Goal: Task Accomplishment & Management: Manage account settings

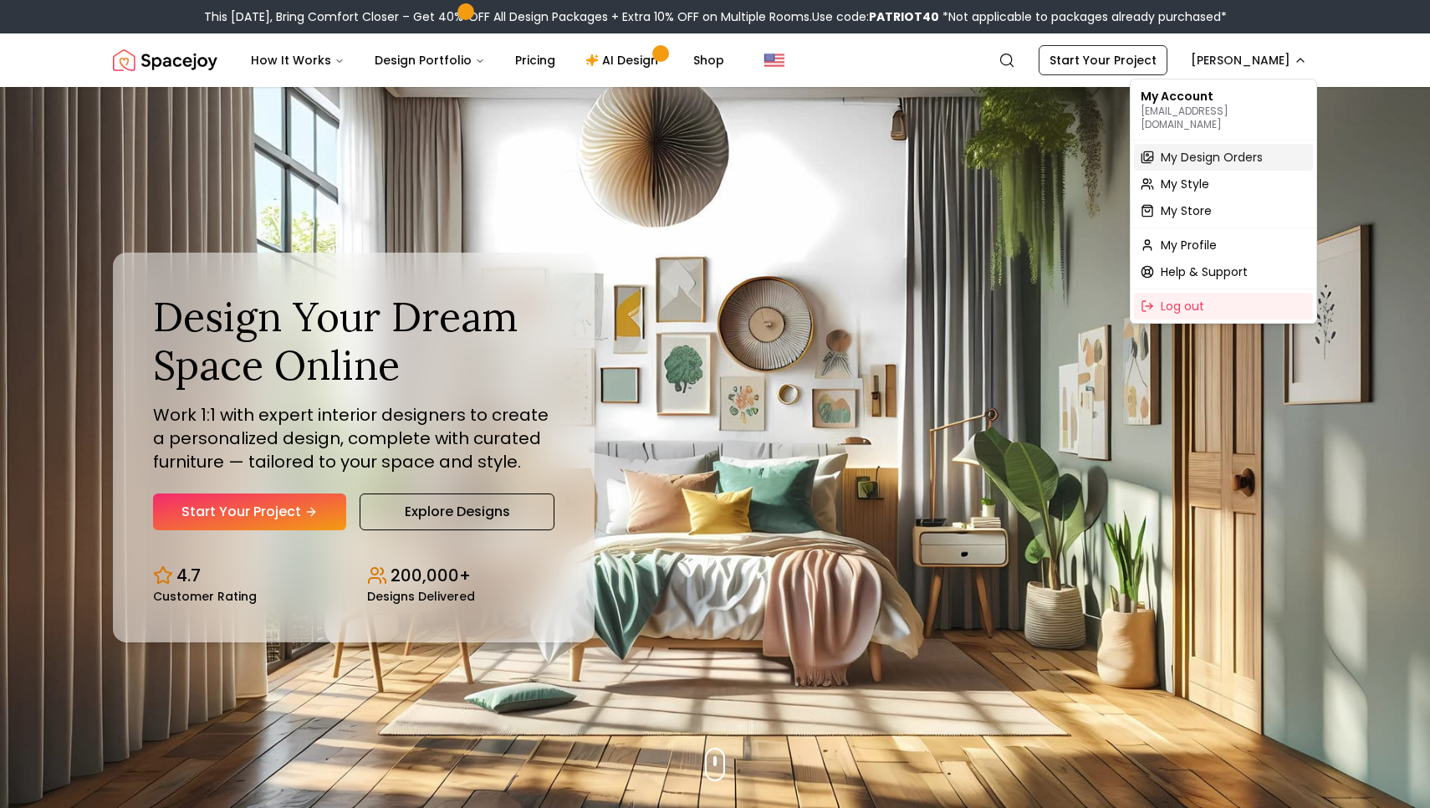
click at [1212, 144] on div "My Design Orders" at bounding box center [1223, 157] width 179 height 27
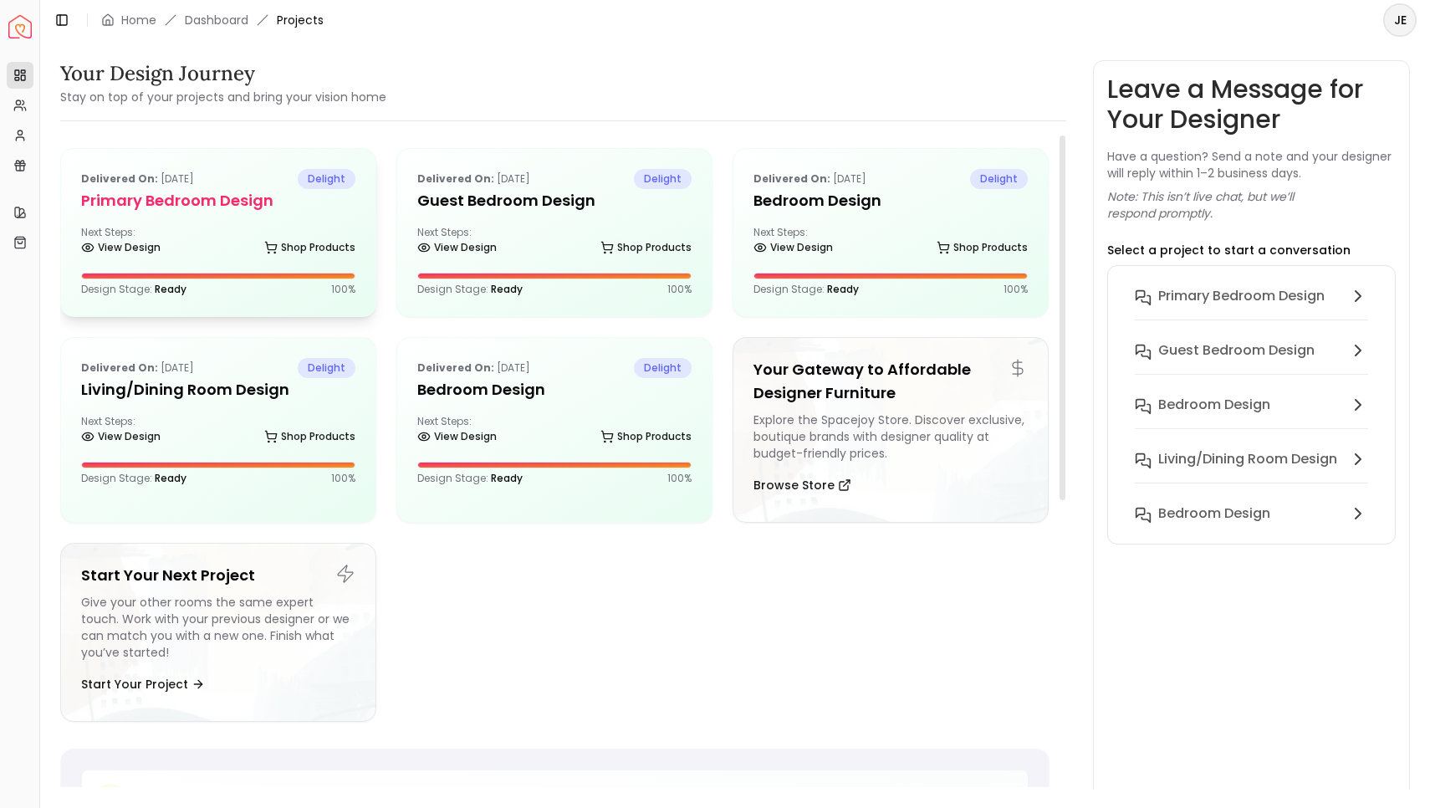
click at [266, 212] on div "Delivered on: Aug 21, 2025 delight Primary Bedroom design Next Steps: View Desi…" at bounding box center [218, 232] width 314 height 167
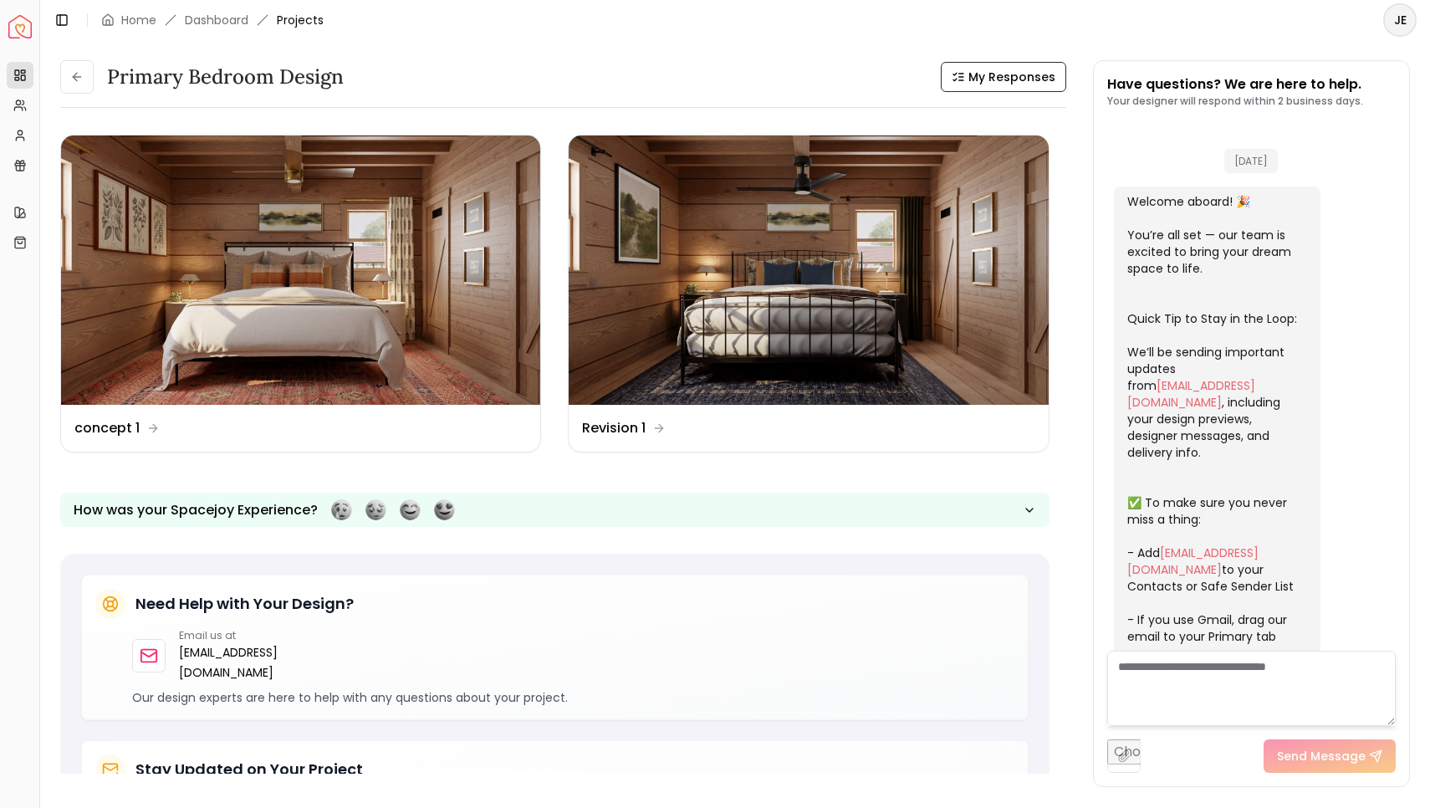
scroll to position [1098, 0]
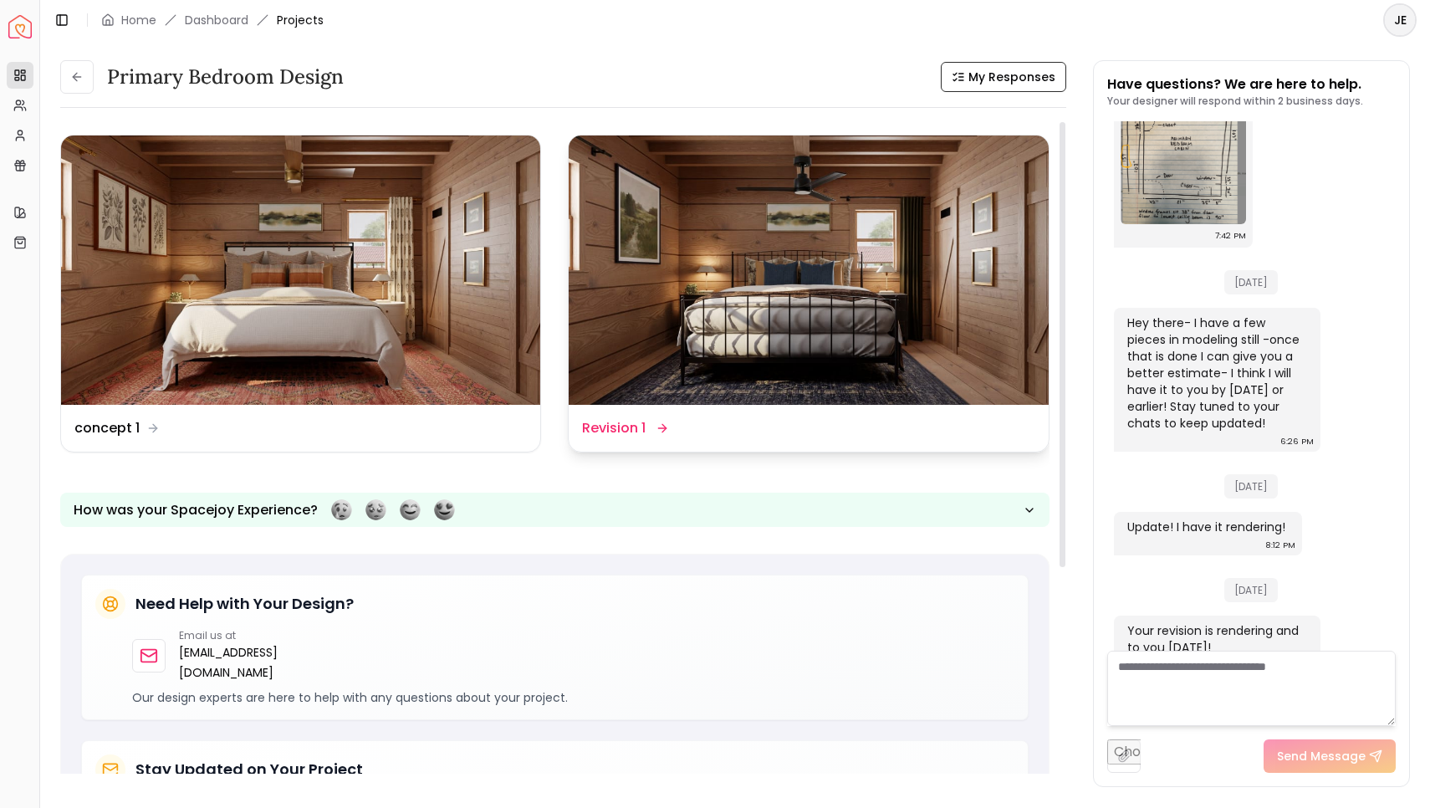
click at [825, 333] on img at bounding box center [808, 269] width 479 height 269
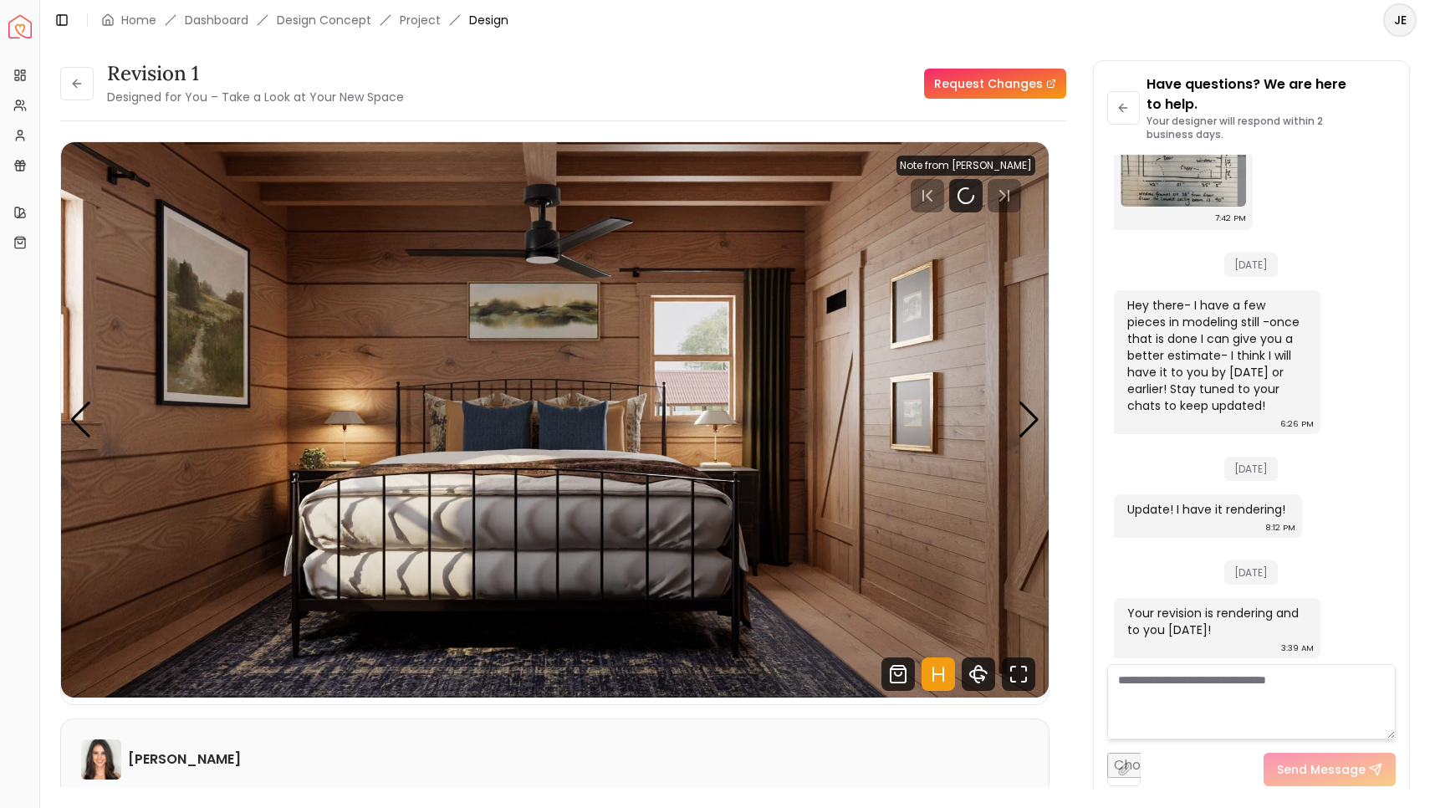
scroll to position [1118, 0]
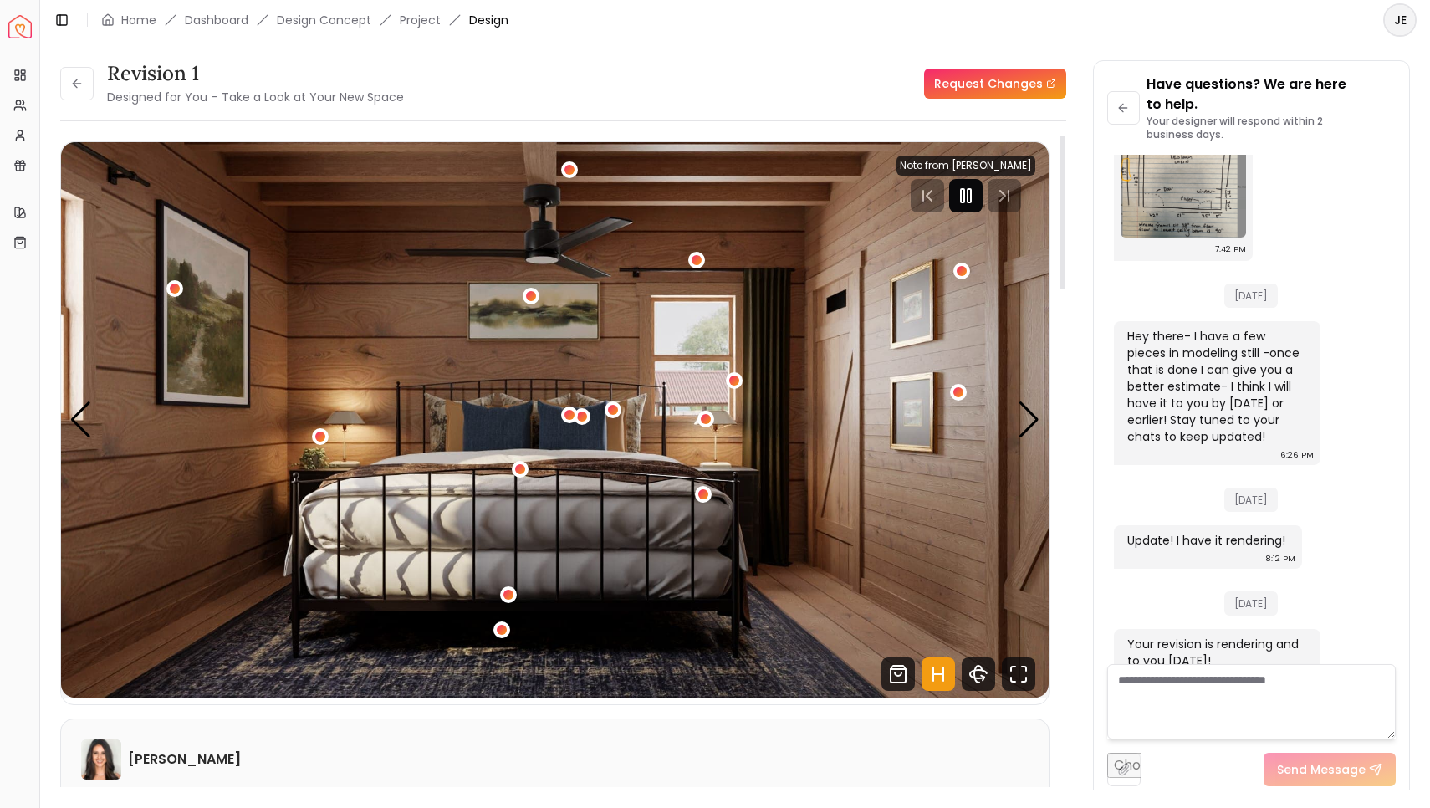
click at [960, 199] on icon "Pause" at bounding box center [966, 196] width 20 height 20
click at [1015, 677] on icon "Fullscreen" at bounding box center [1018, 673] width 33 height 33
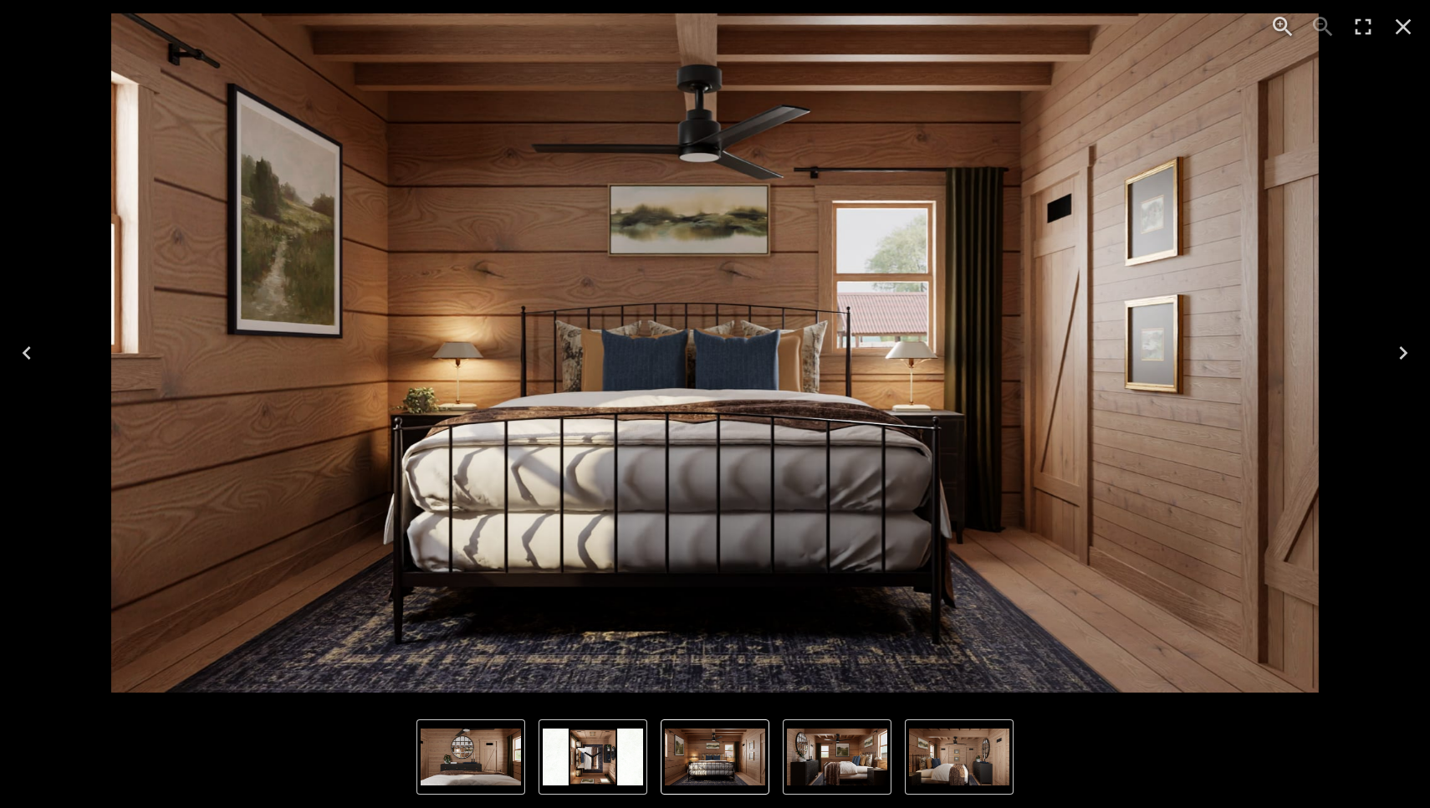
click at [1403, 350] on icon "Next" at bounding box center [1403, 352] width 8 height 13
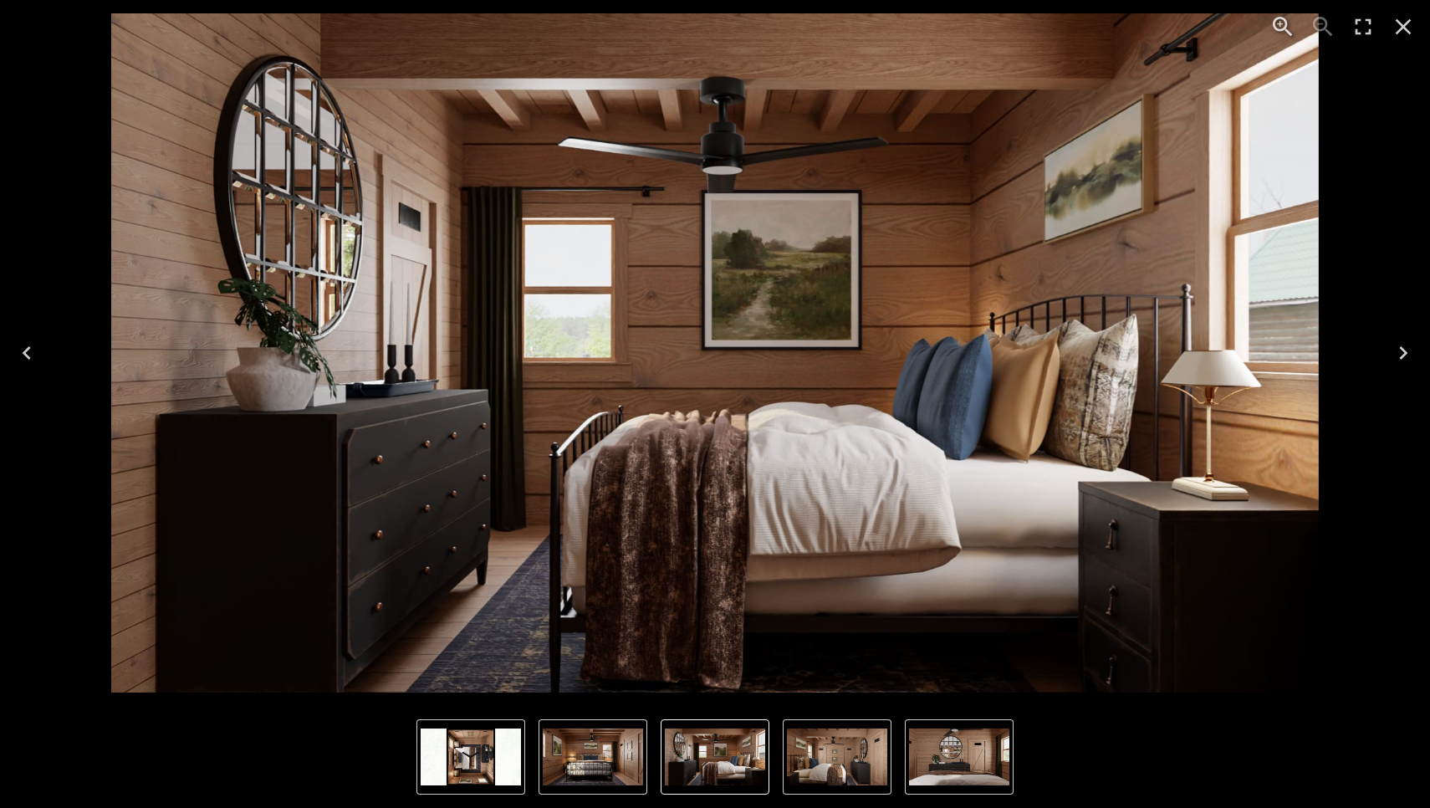
click at [1403, 350] on icon "Next" at bounding box center [1403, 352] width 8 height 13
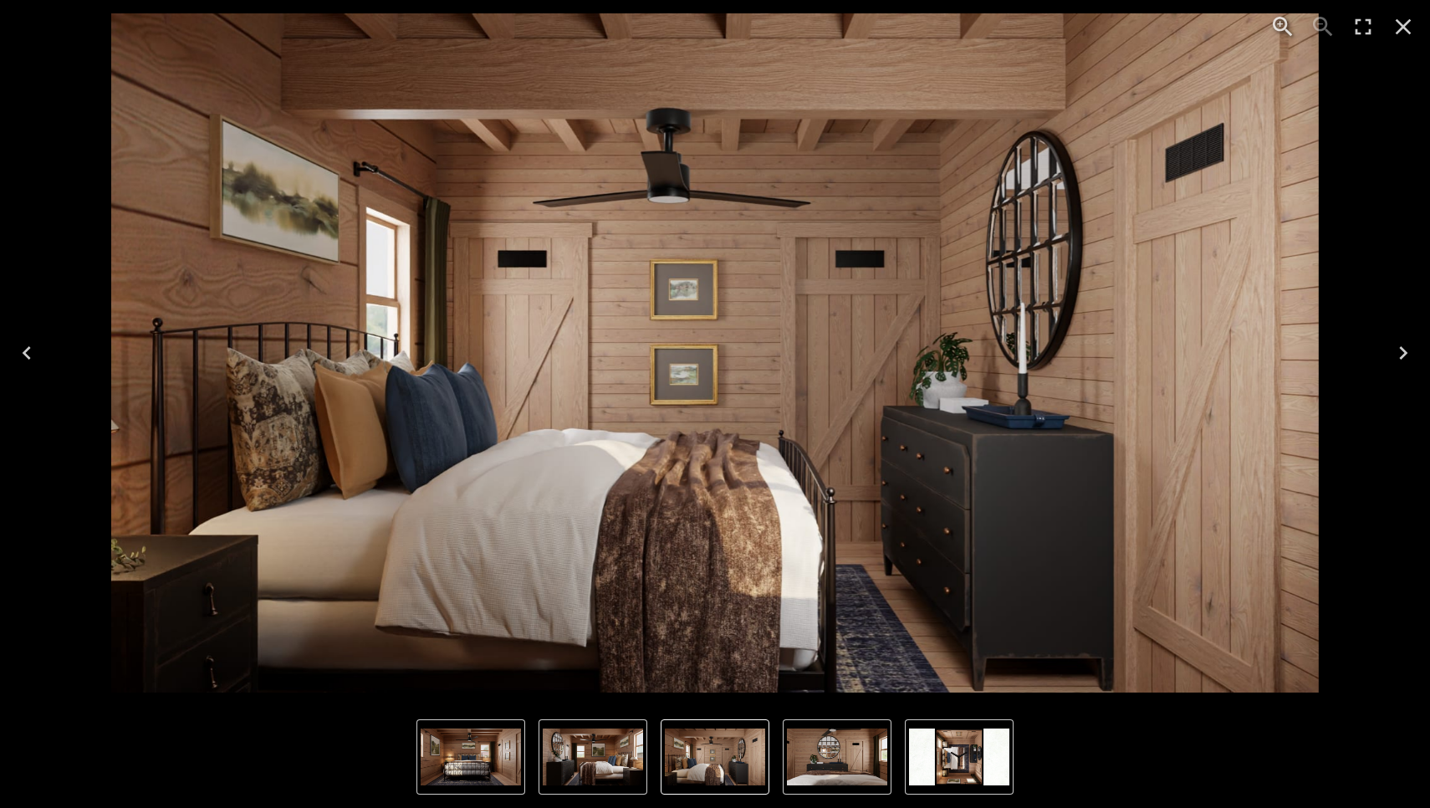
click at [1403, 350] on icon "Next" at bounding box center [1403, 352] width 8 height 13
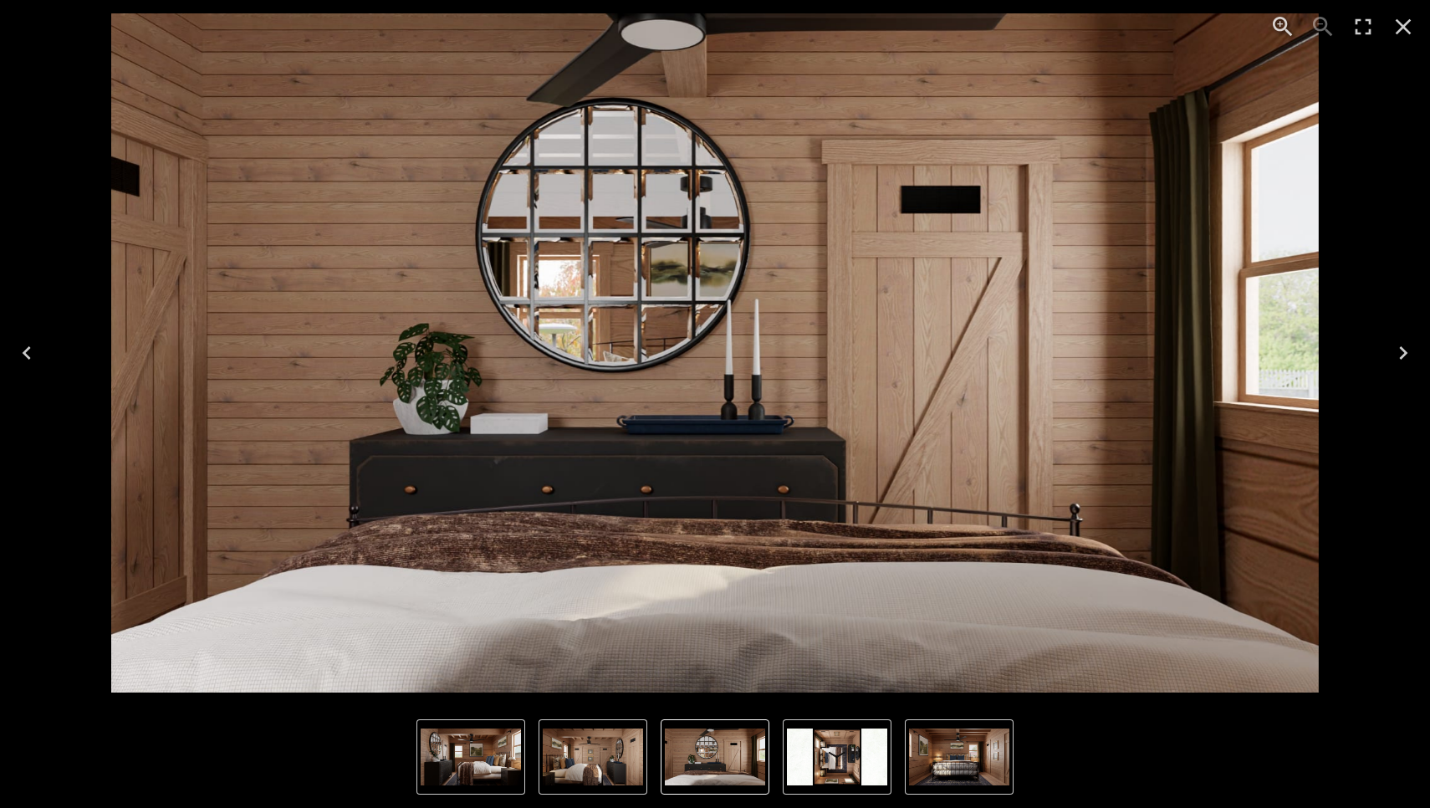
click at [1398, 358] on icon "Next" at bounding box center [1403, 353] width 27 height 27
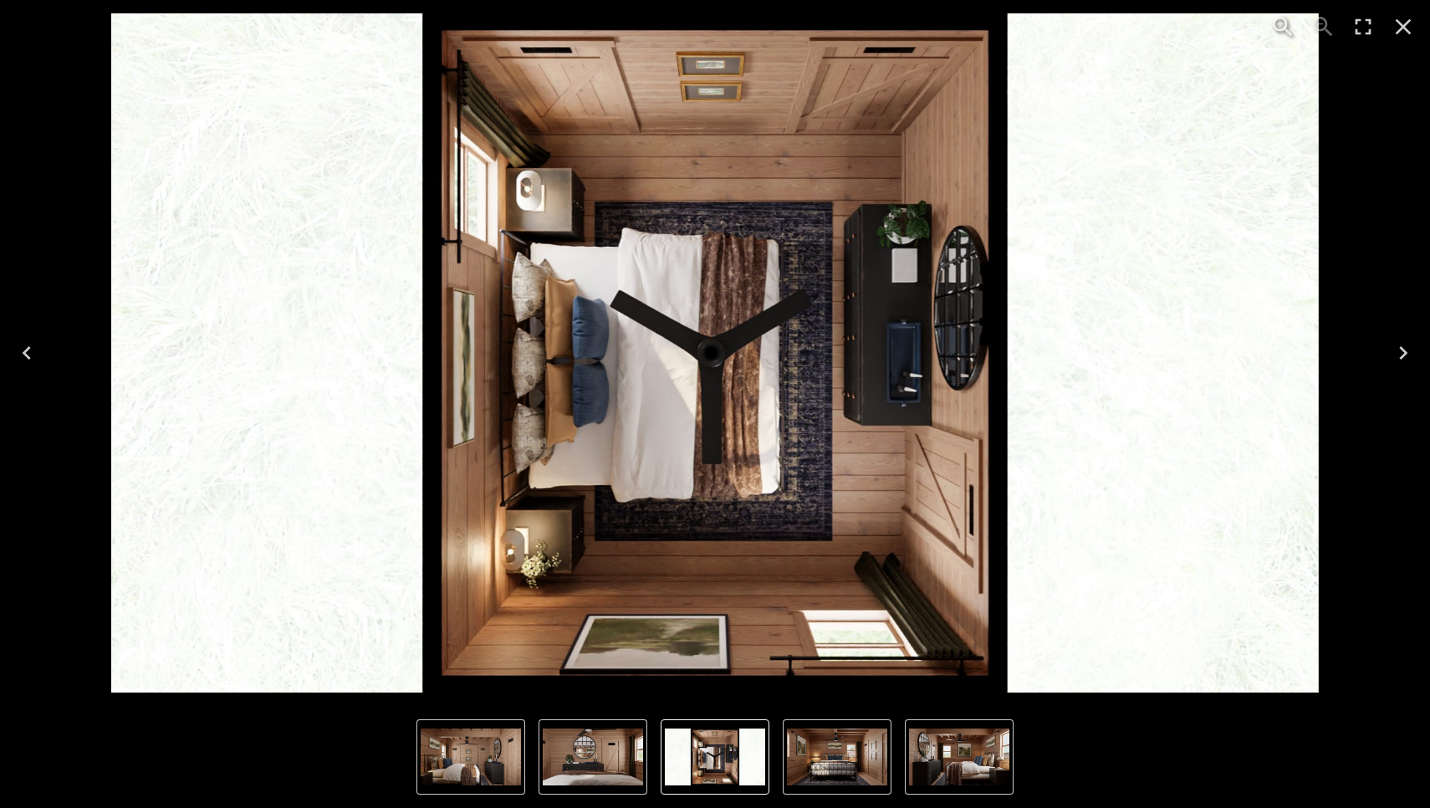
click at [1398, 358] on icon "Next" at bounding box center [1403, 353] width 27 height 27
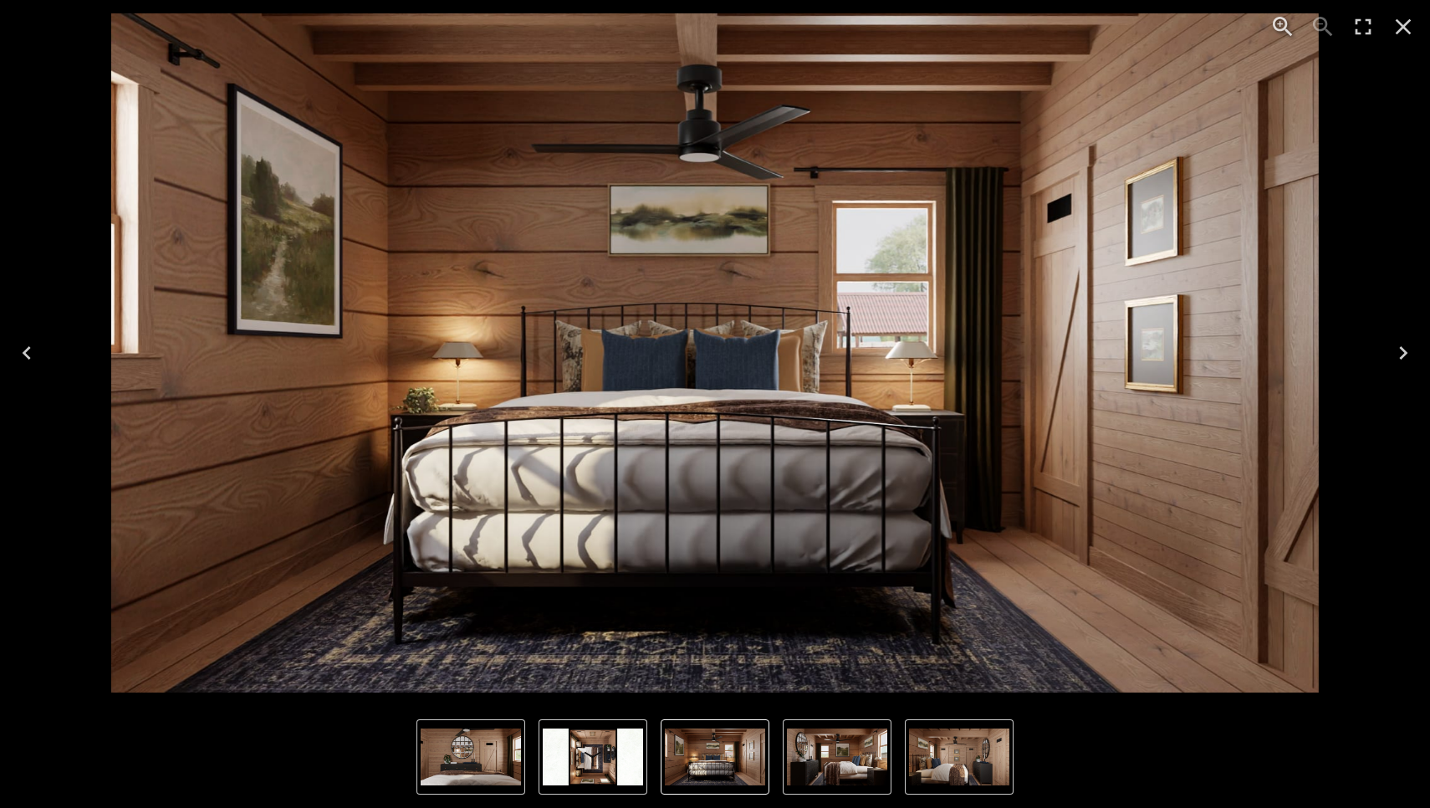
click at [1398, 358] on icon "Next" at bounding box center [1403, 353] width 27 height 27
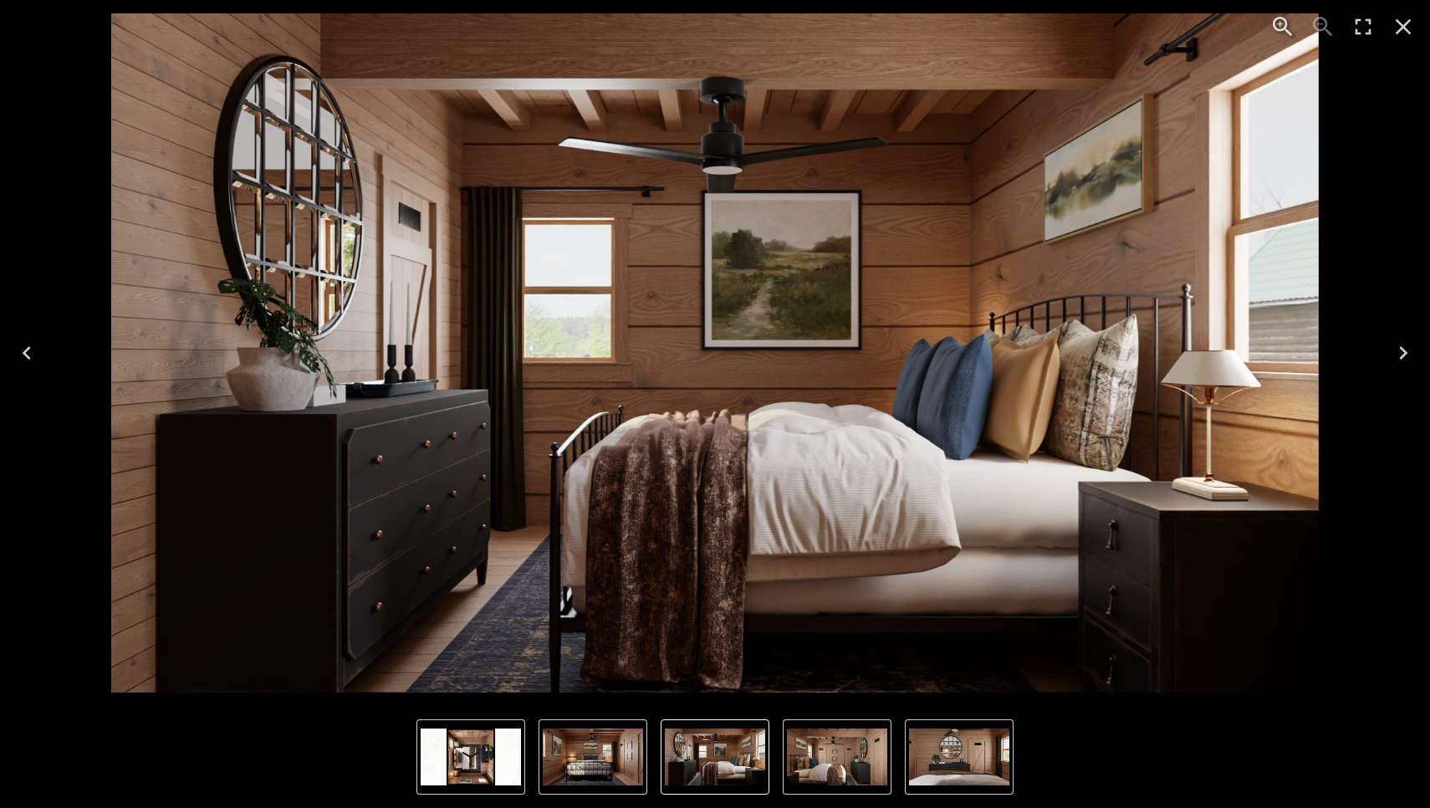
click at [1400, 355] on icon "Next" at bounding box center [1403, 353] width 27 height 27
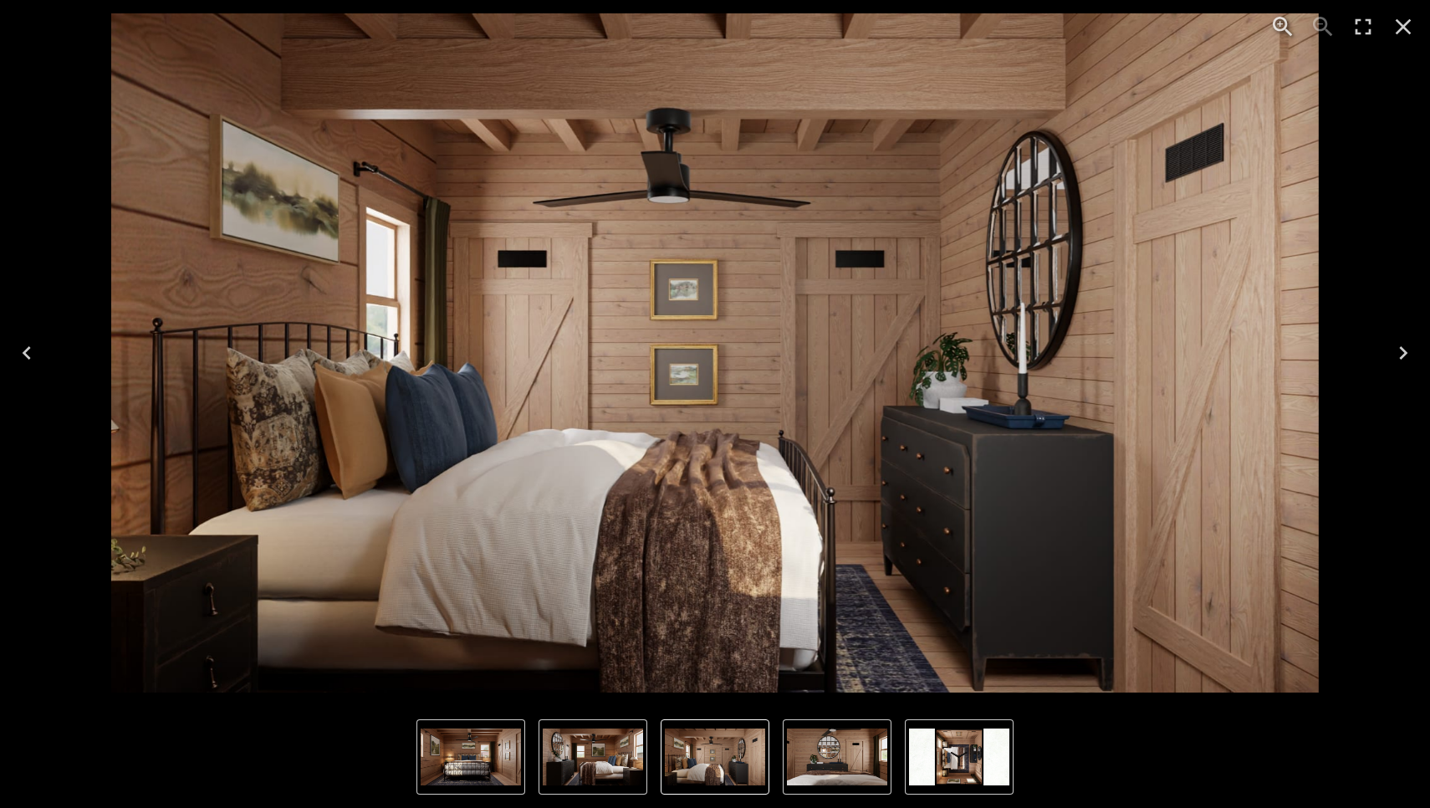
click at [1400, 355] on icon "Next" at bounding box center [1403, 353] width 27 height 27
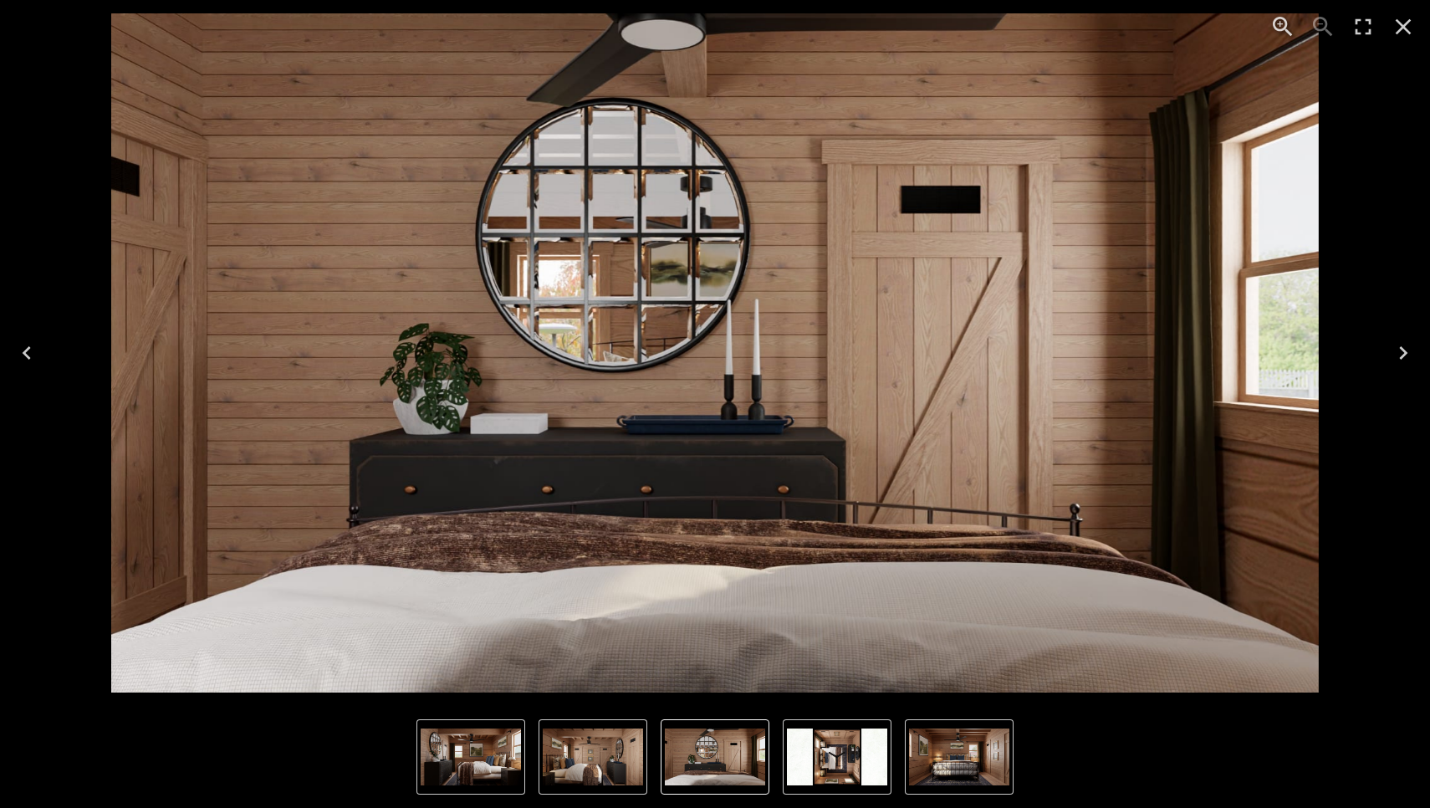
click at [1400, 355] on icon "Next" at bounding box center [1403, 353] width 27 height 27
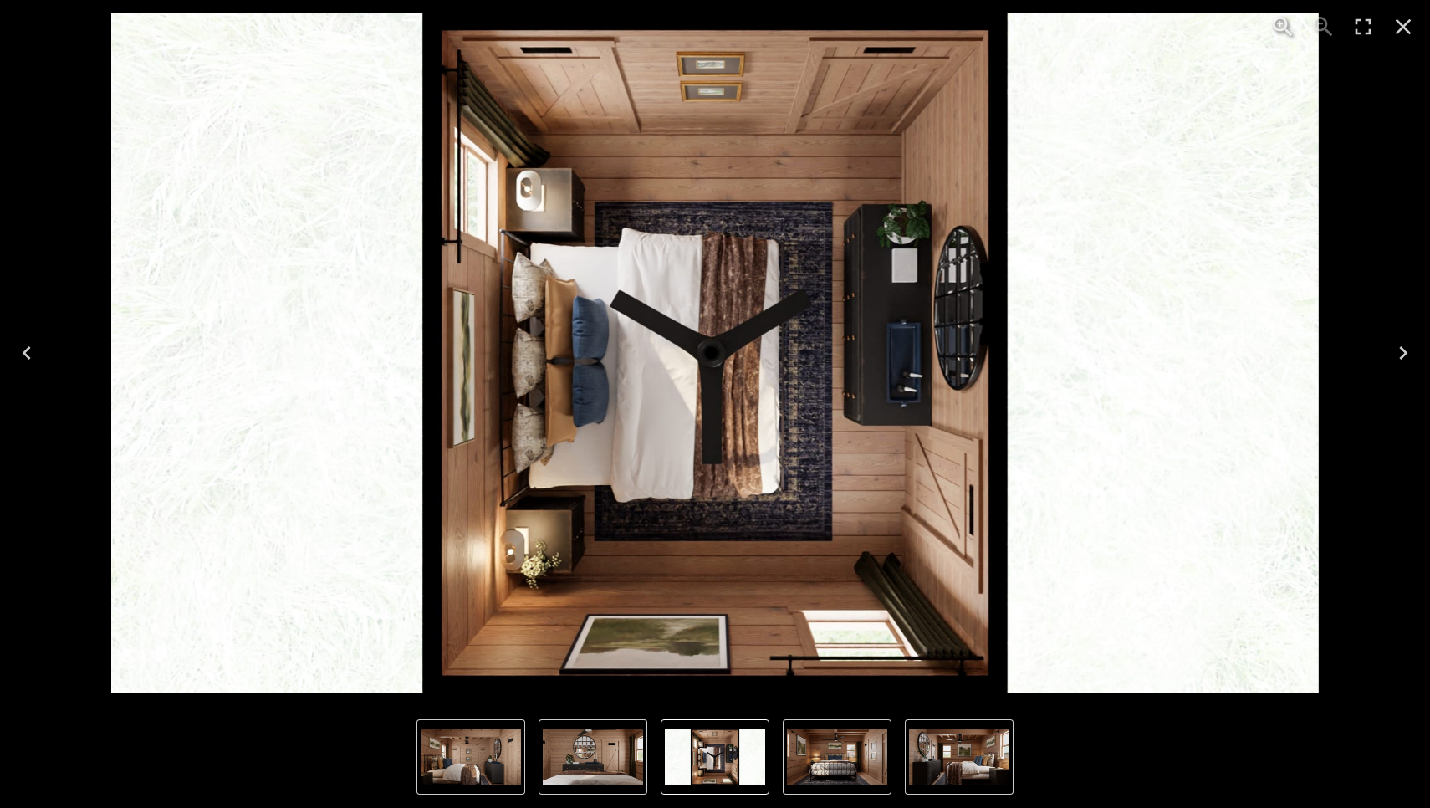
click at [1412, 23] on icon "Close" at bounding box center [1403, 26] width 27 height 27
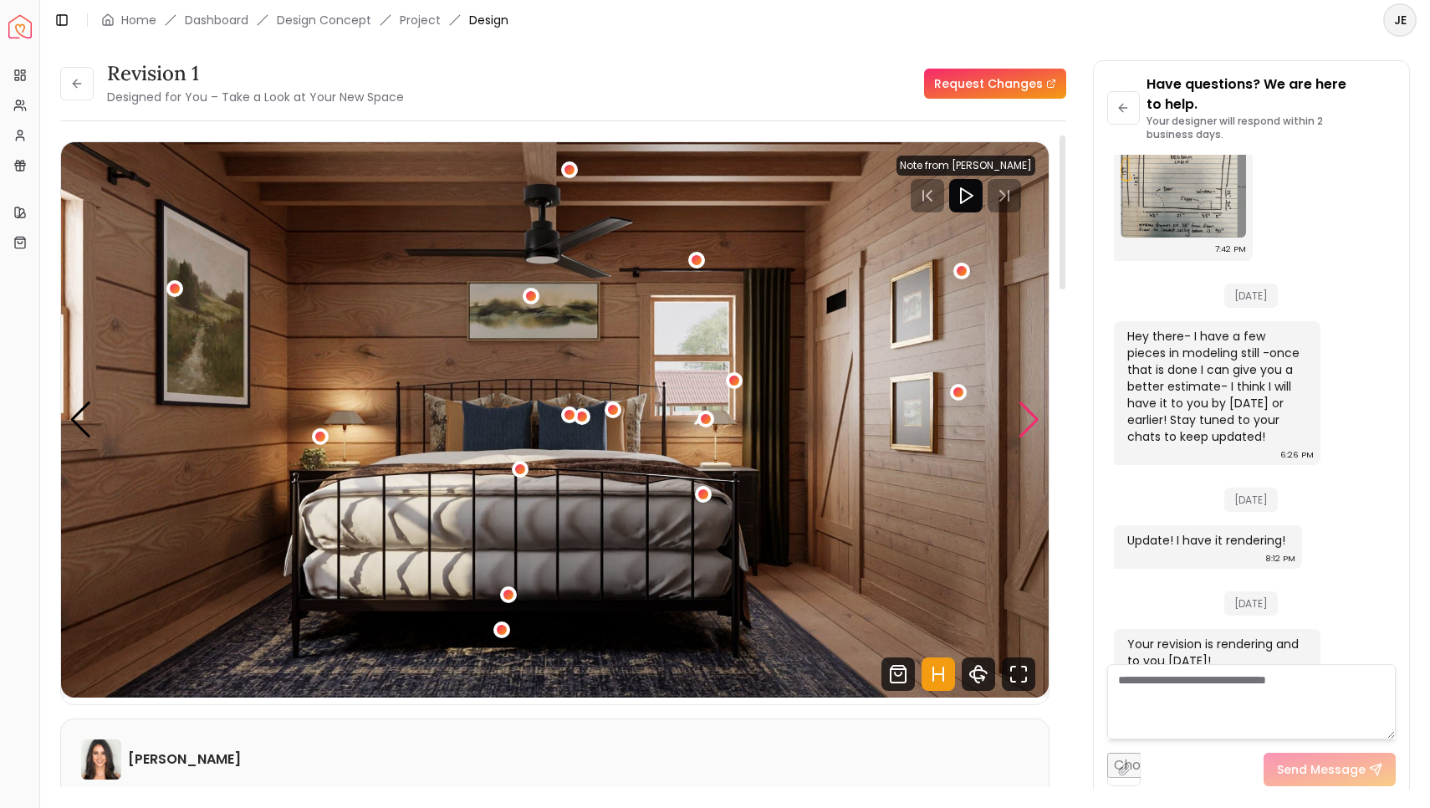
click at [1026, 418] on div "Next slide" at bounding box center [1029, 419] width 23 height 37
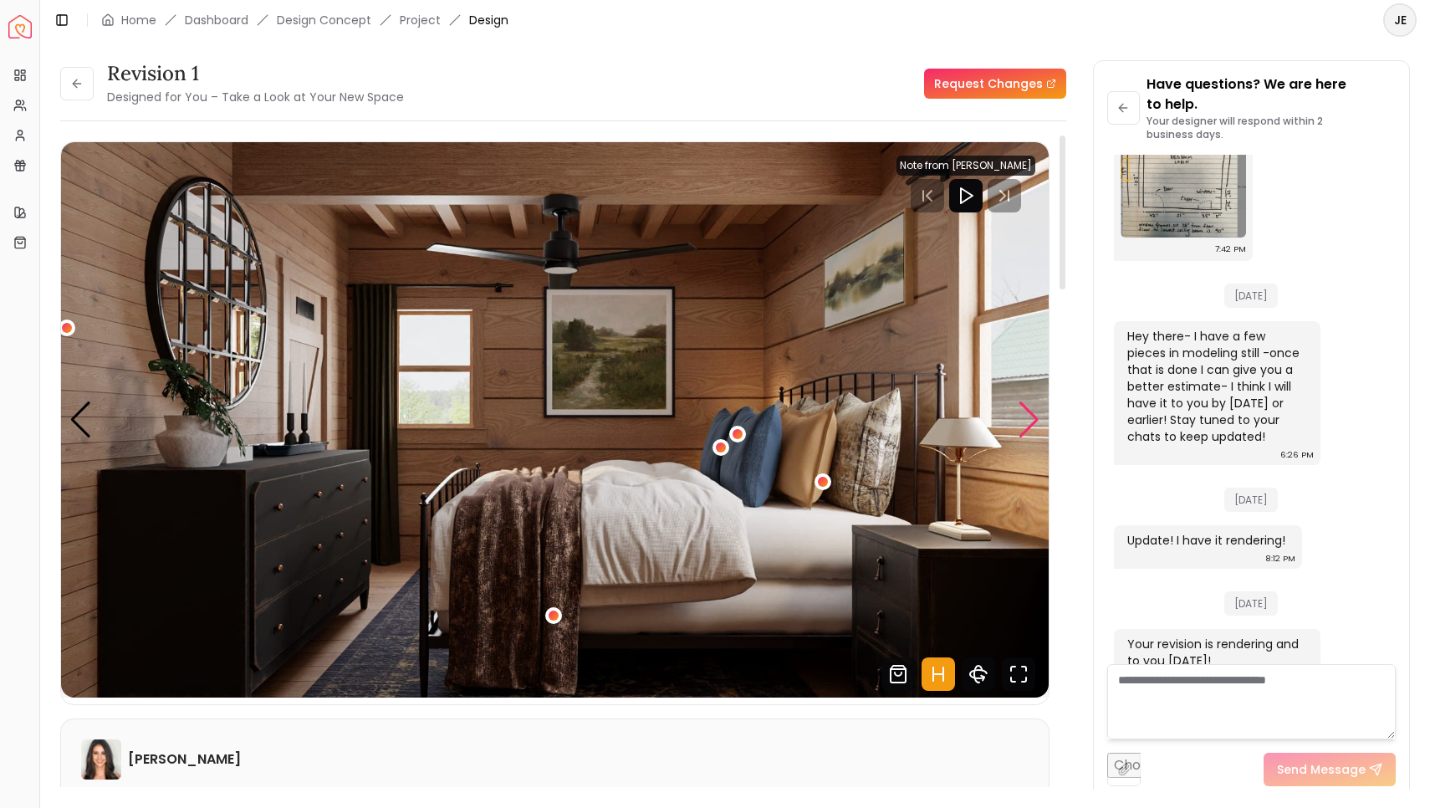
click at [1025, 418] on div "Next slide" at bounding box center [1029, 419] width 23 height 37
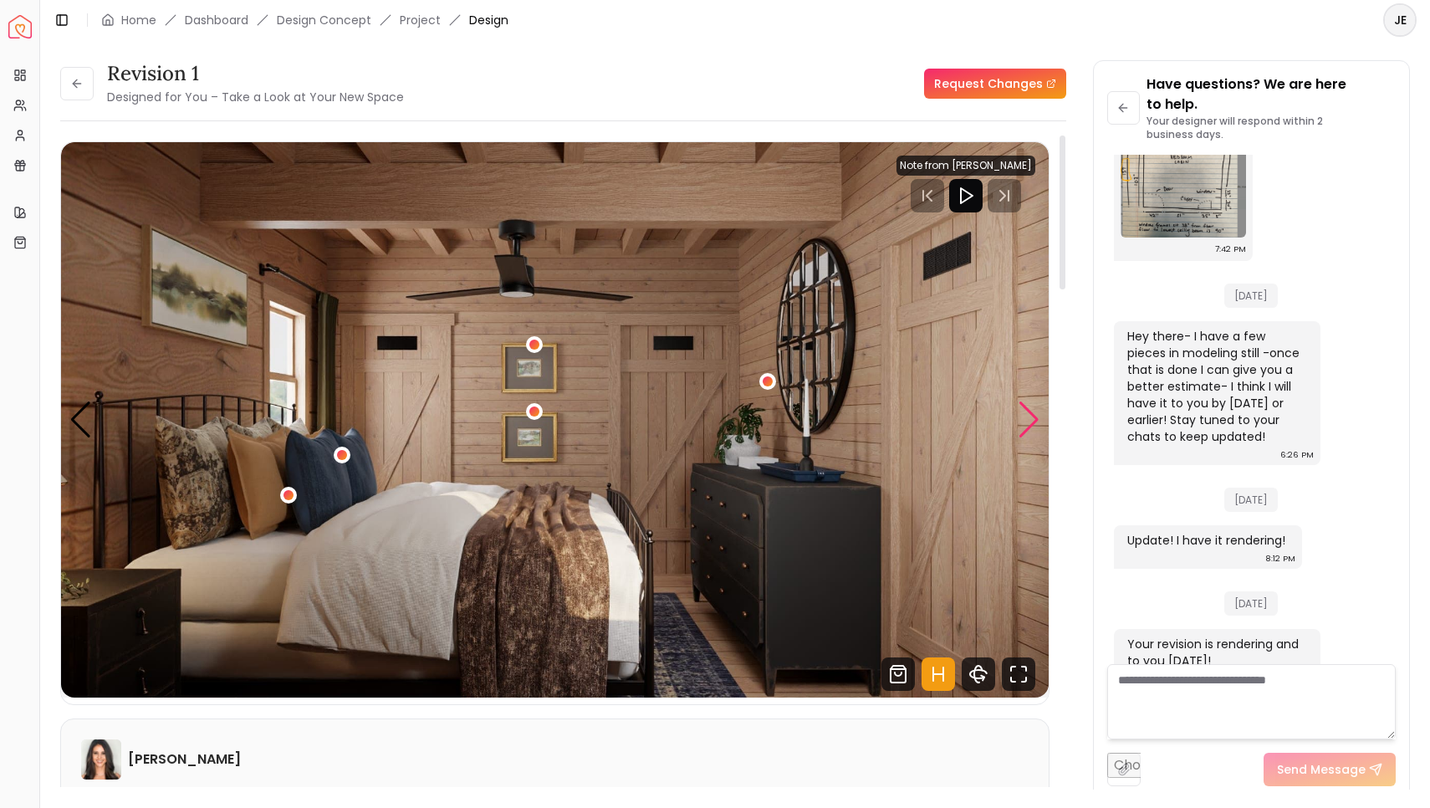
click at [1025, 418] on div "Next slide" at bounding box center [1029, 419] width 23 height 37
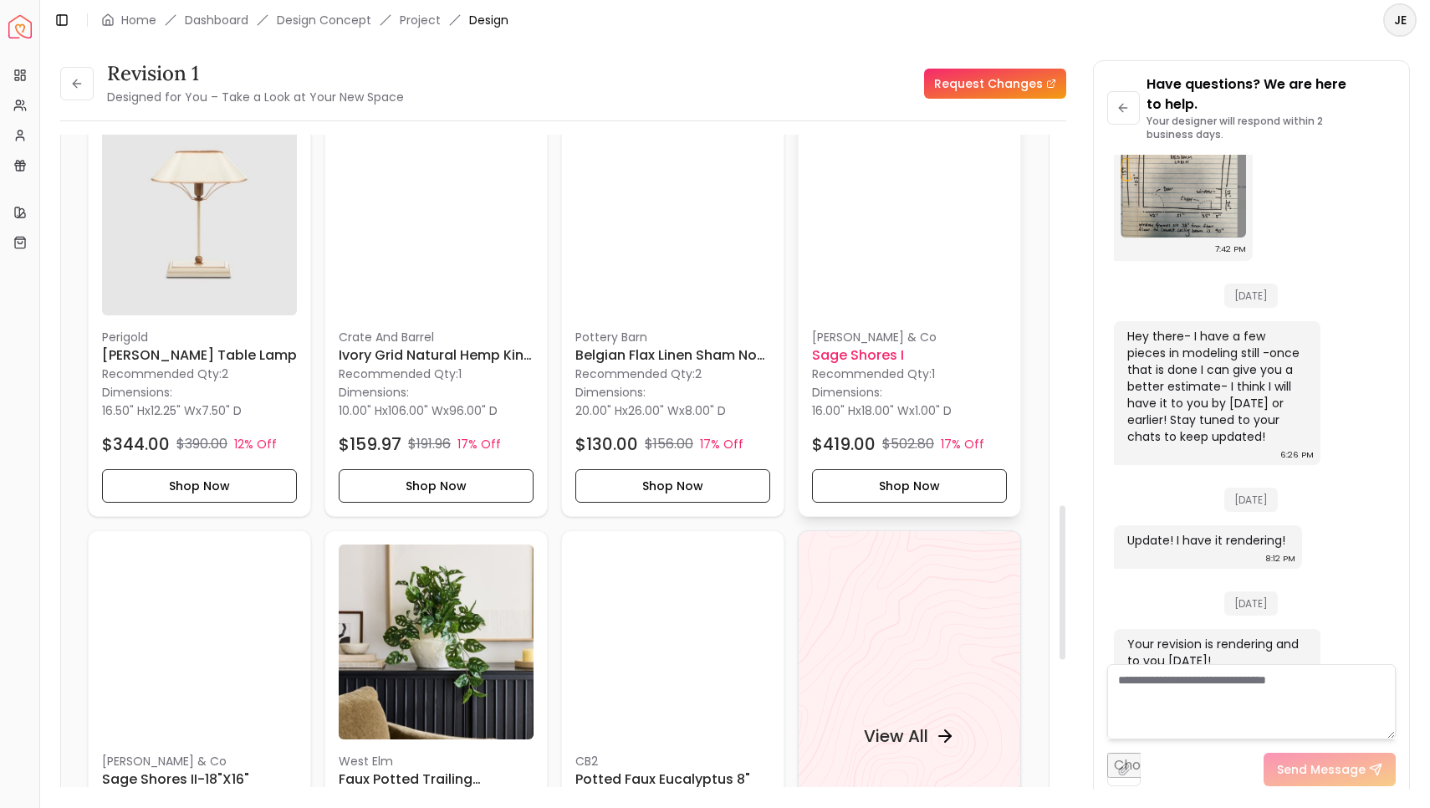
scroll to position [1705, 0]
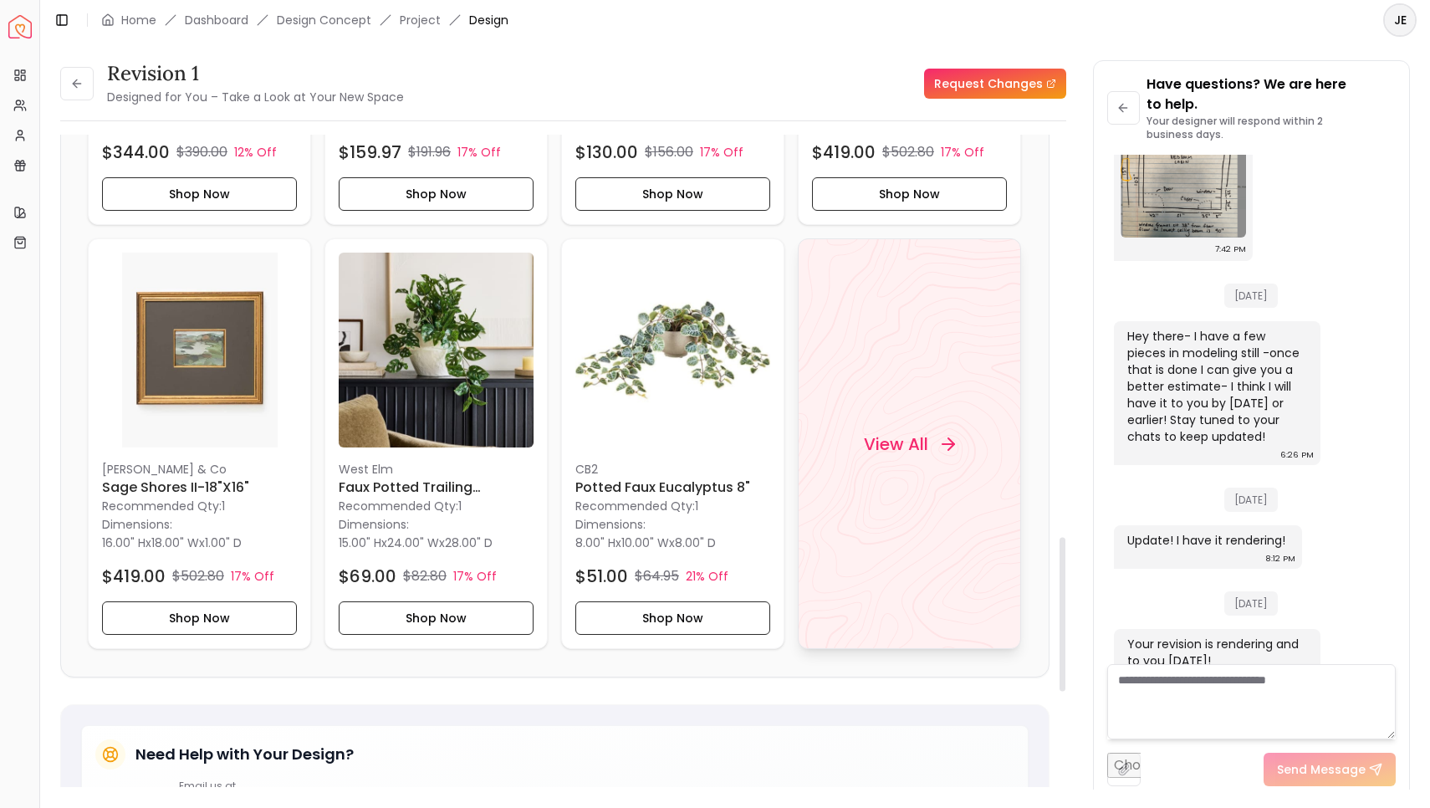
click at [901, 464] on div "View All" at bounding box center [909, 444] width 131 height 50
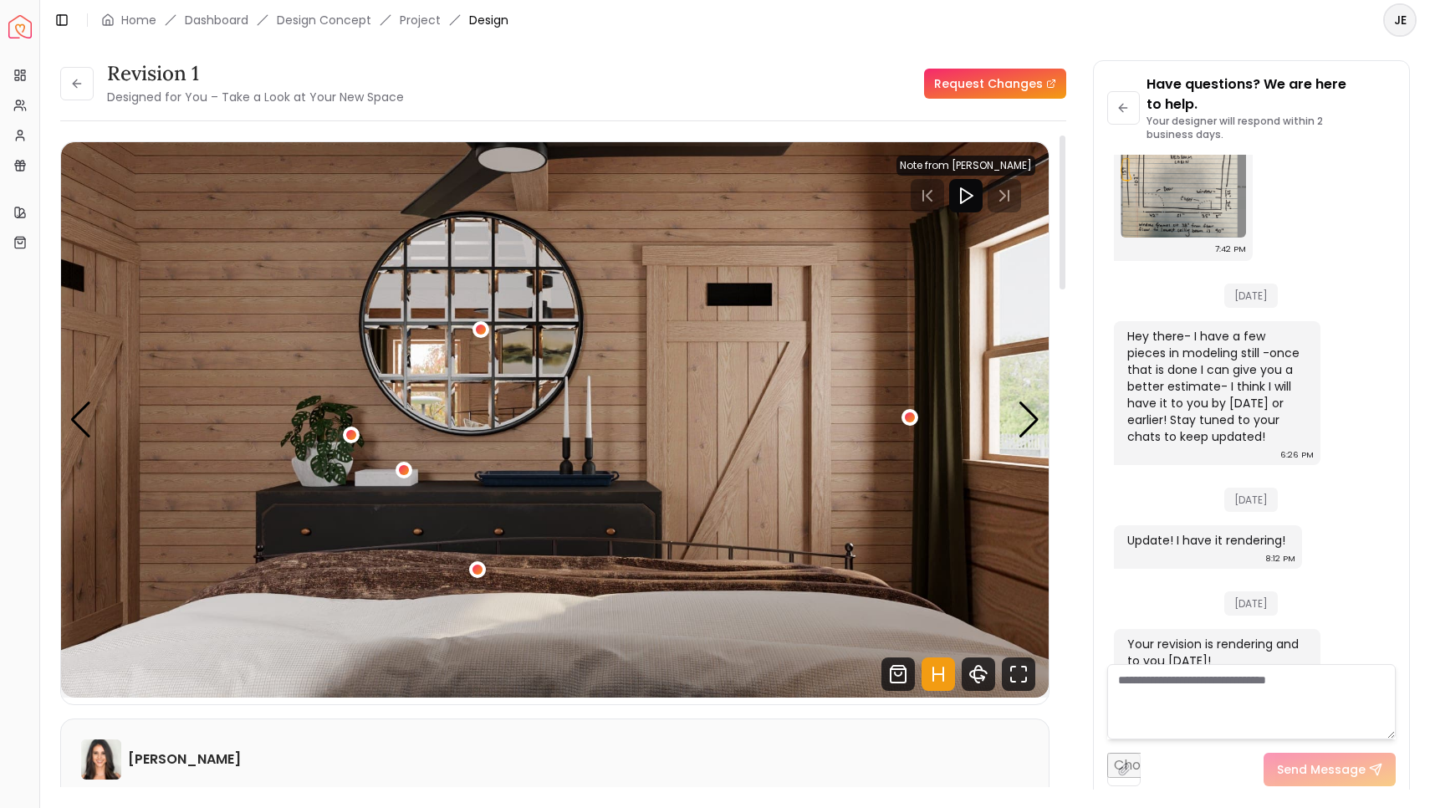
scroll to position [0, 0]
click at [1030, 418] on div "Next slide" at bounding box center [1029, 419] width 23 height 37
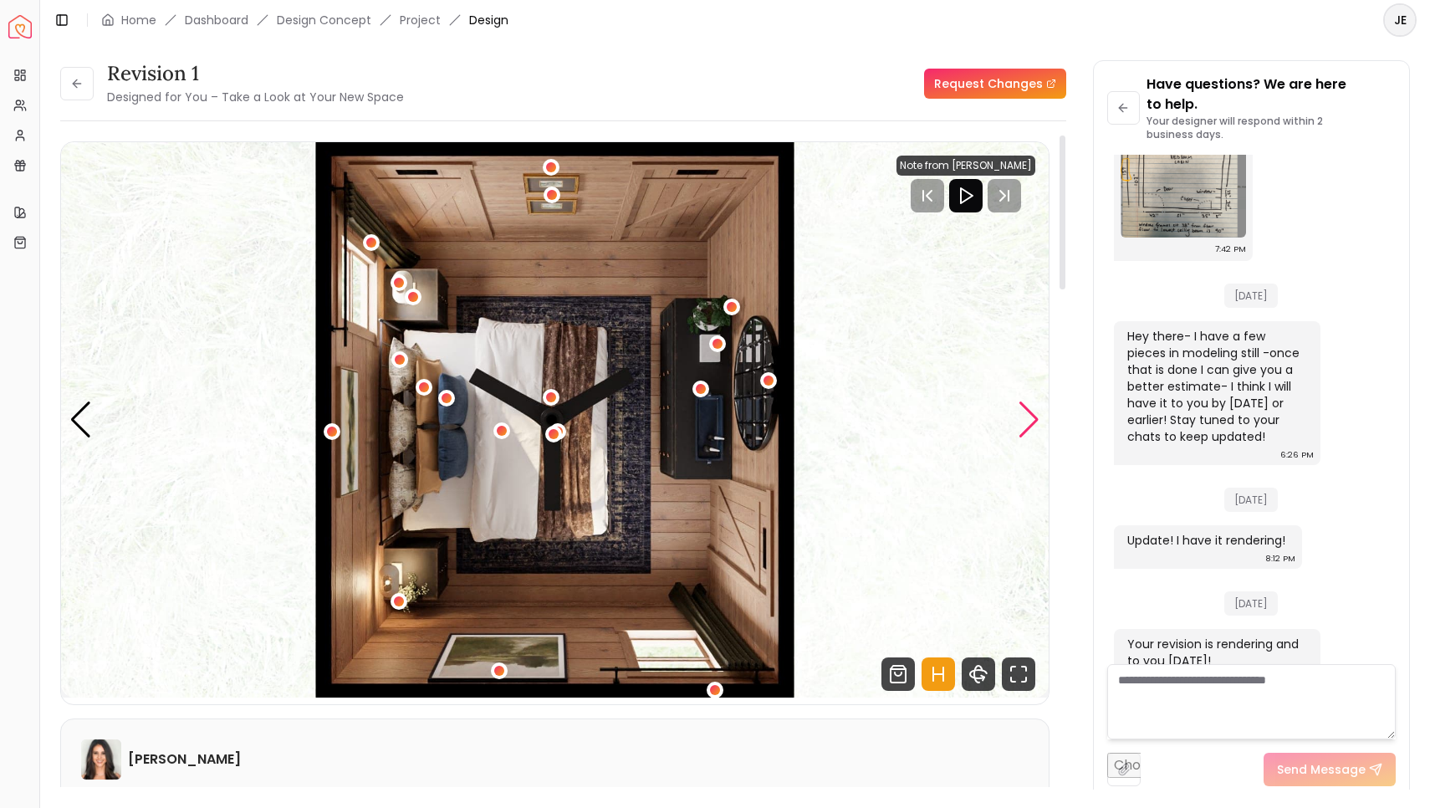
click at [1030, 418] on div "Next slide" at bounding box center [1029, 419] width 23 height 37
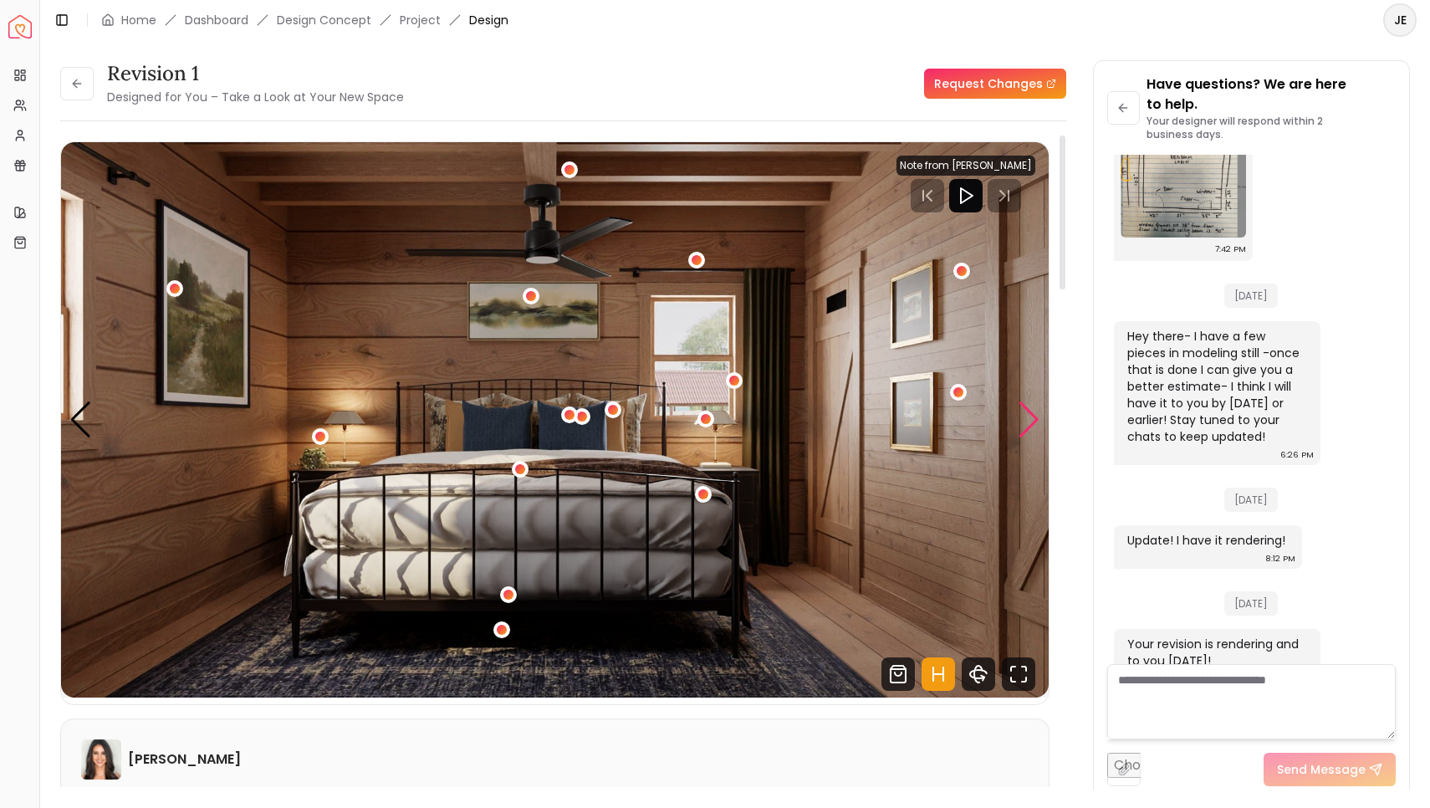
click at [1030, 418] on div "Next slide" at bounding box center [1029, 419] width 23 height 37
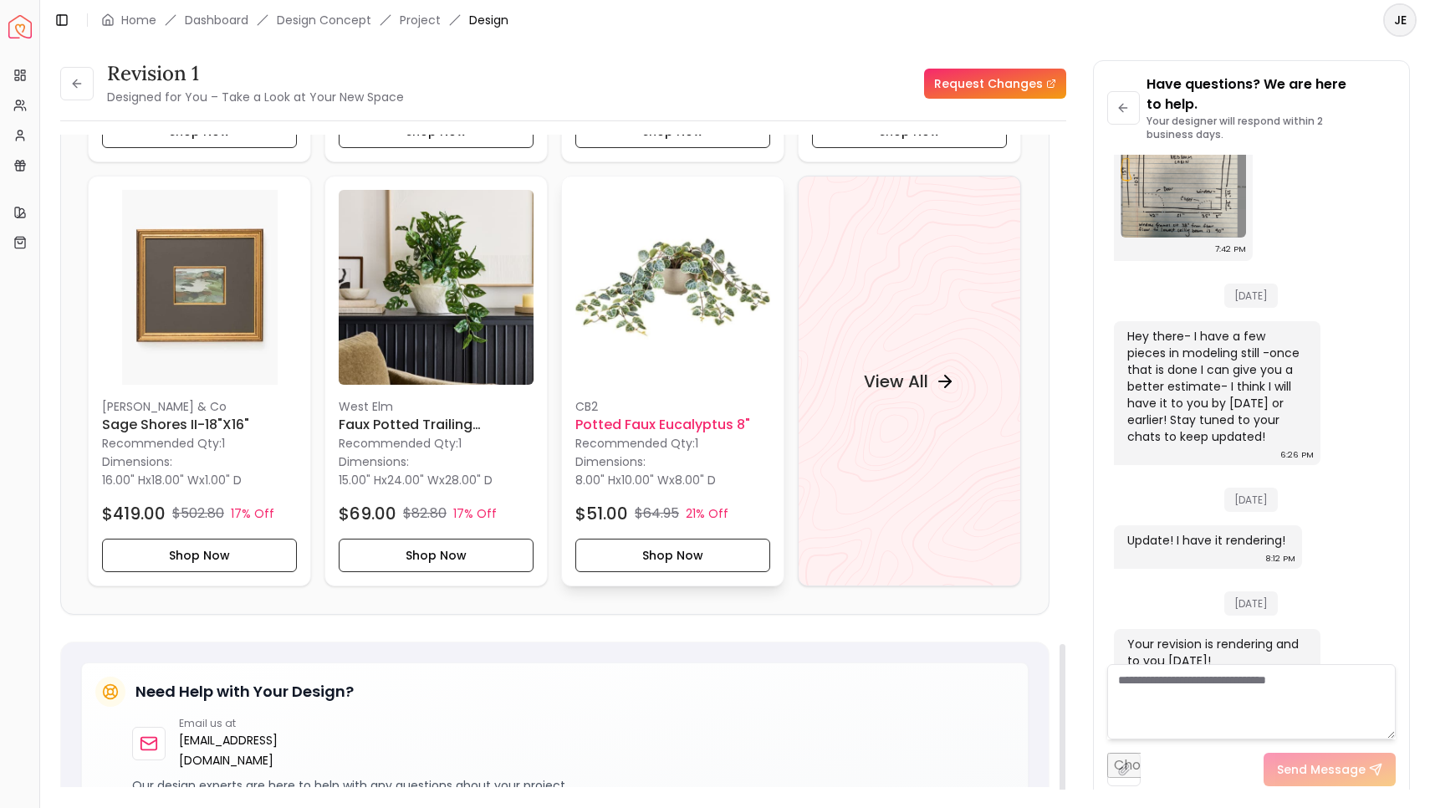
scroll to position [1635, 0]
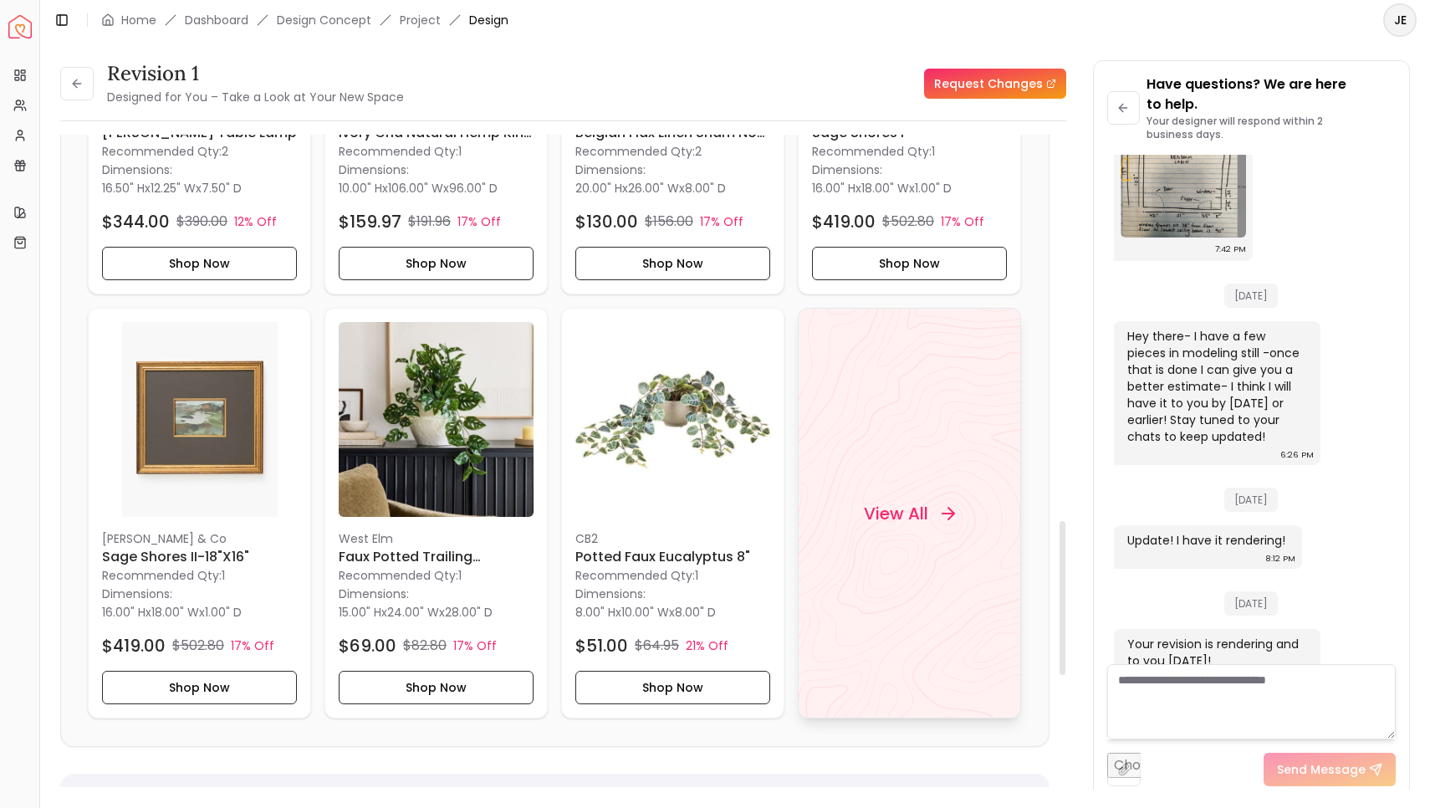
click at [894, 532] on div "View All" at bounding box center [909, 513] width 131 height 50
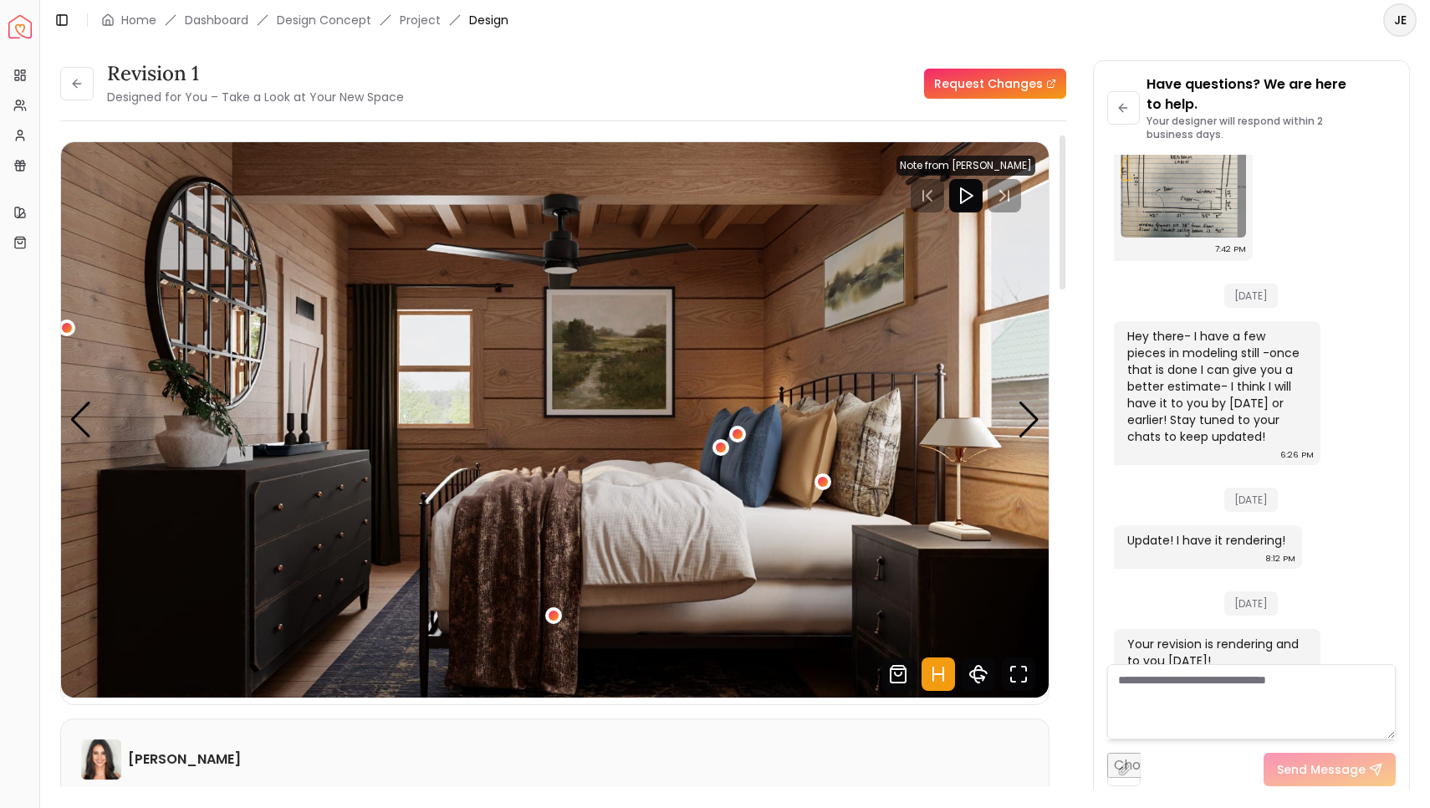
scroll to position [0, 0]
click at [79, 414] on div "Previous slide" at bounding box center [80, 419] width 23 height 37
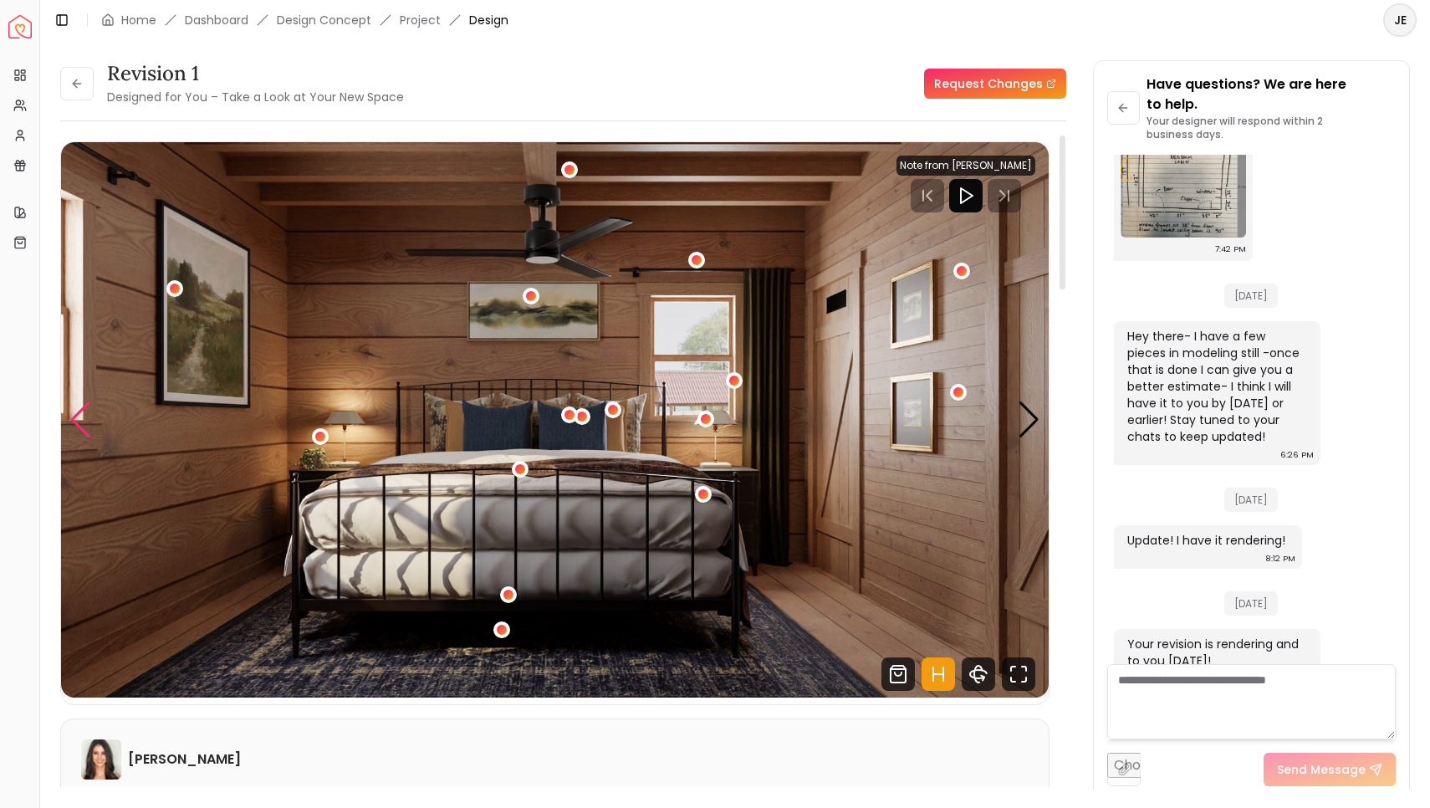
click at [79, 411] on div "Previous slide" at bounding box center [80, 419] width 23 height 37
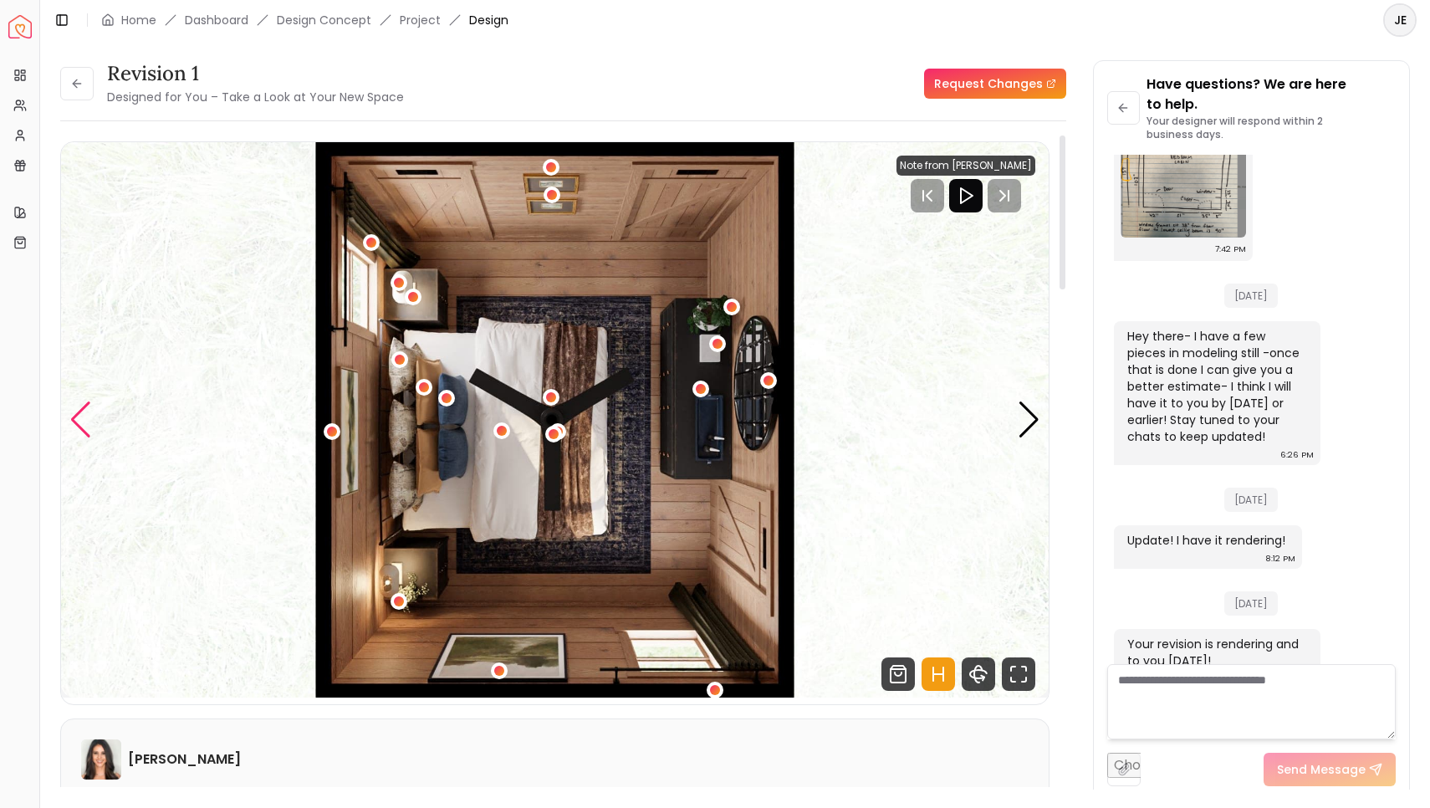
click at [79, 411] on div "Previous slide" at bounding box center [80, 419] width 23 height 37
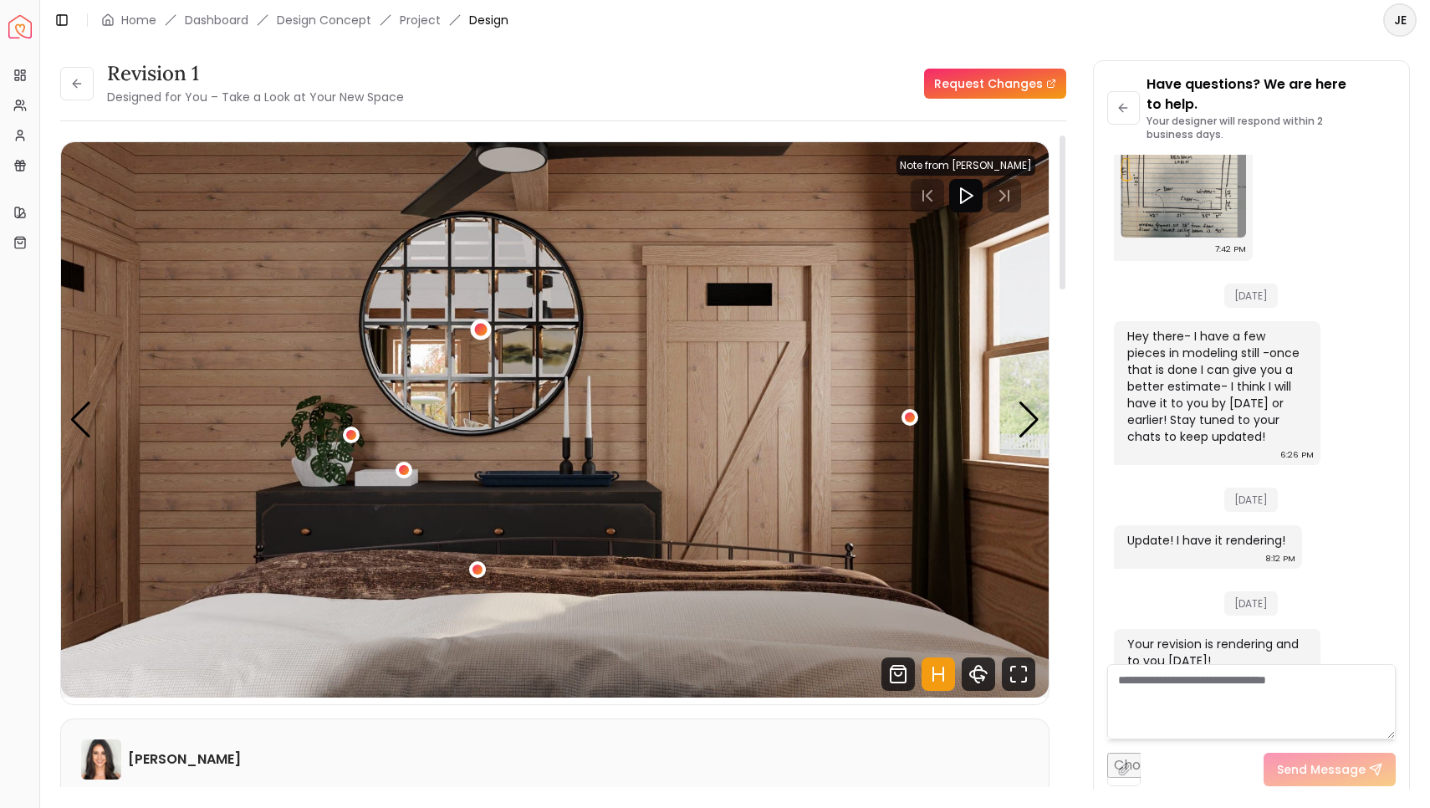
click at [482, 333] on div "4 / 5" at bounding box center [481, 330] width 13 height 13
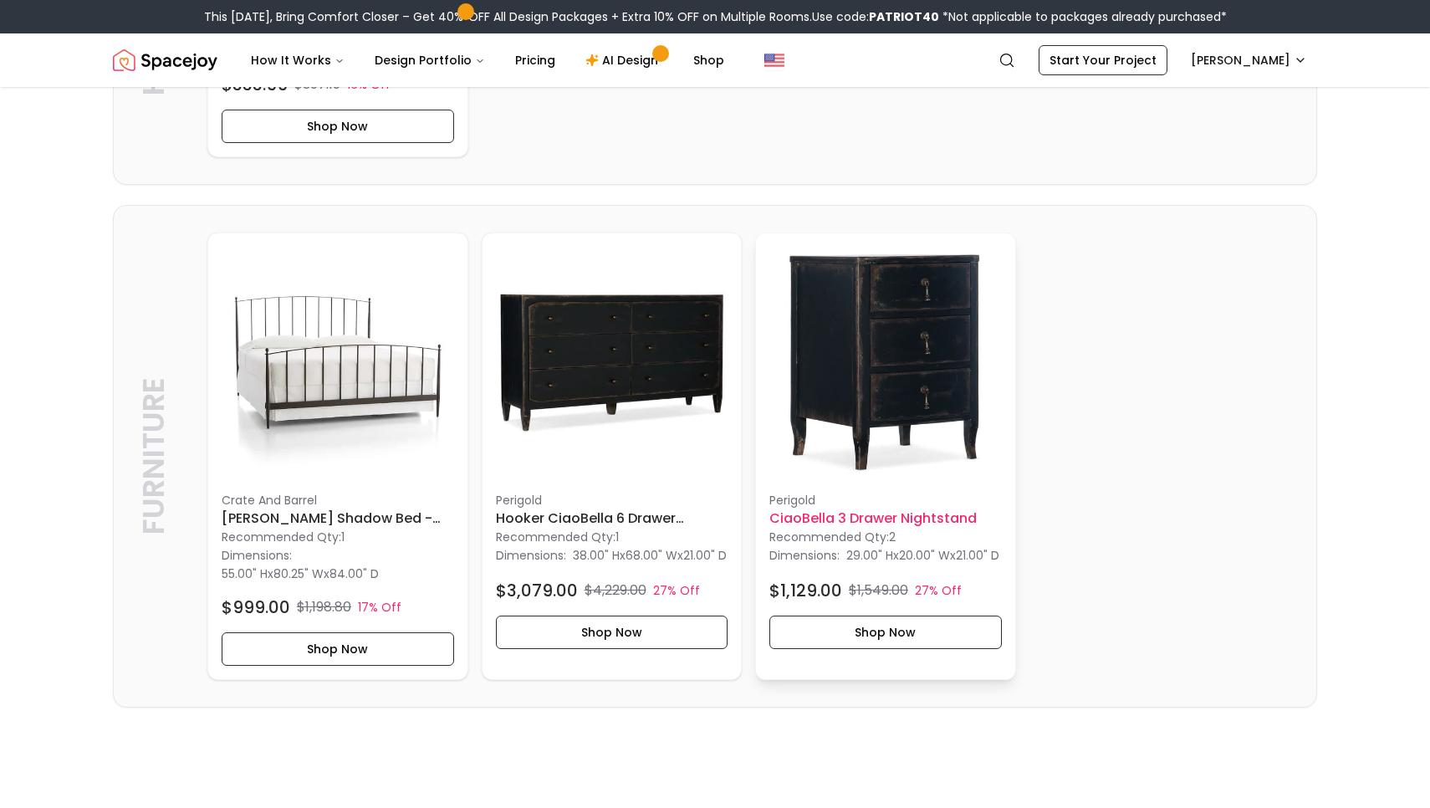
scroll to position [3717, 0]
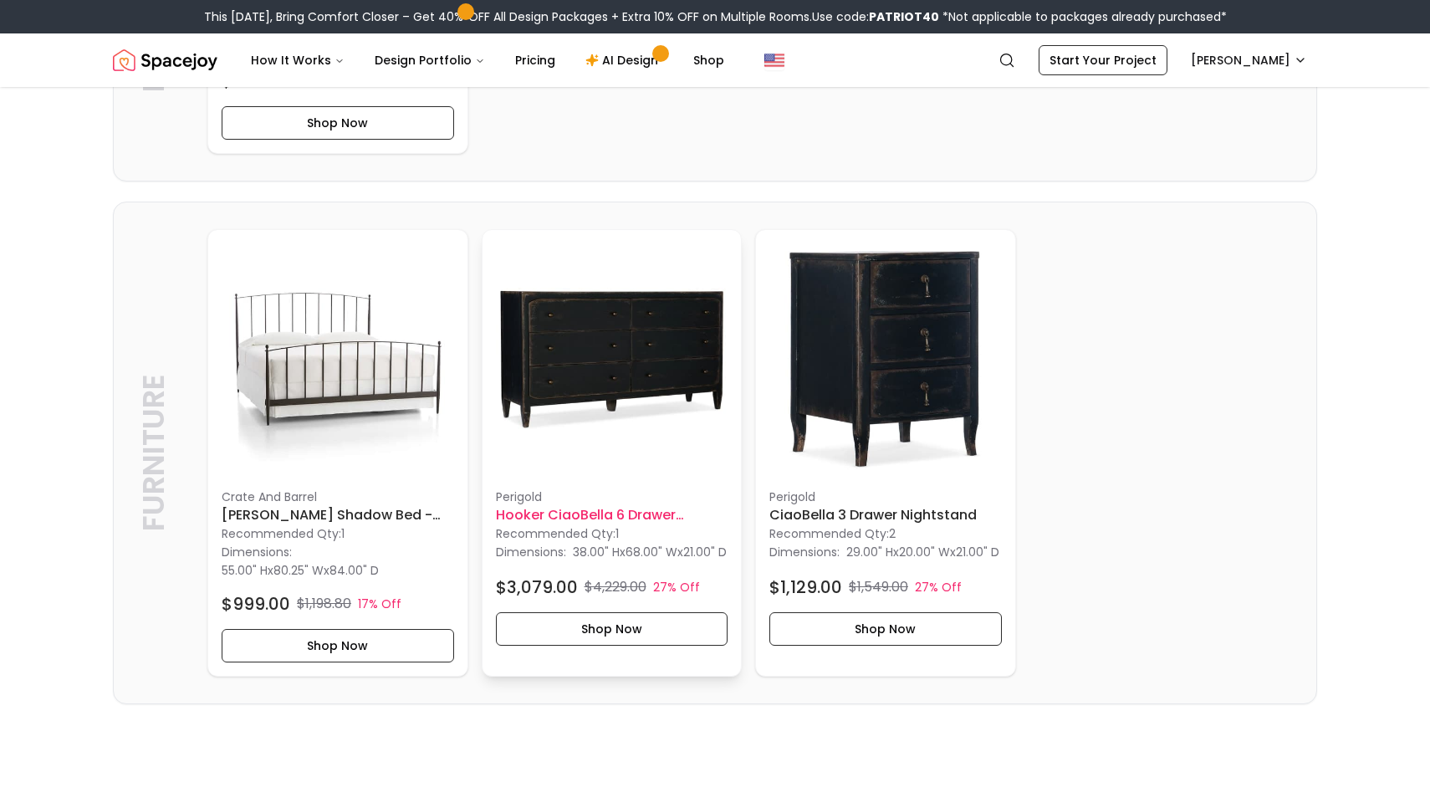
click at [630, 525] on h6 "Hooker CiaoBella 6 Drawer Dresser" at bounding box center [612, 515] width 233 height 20
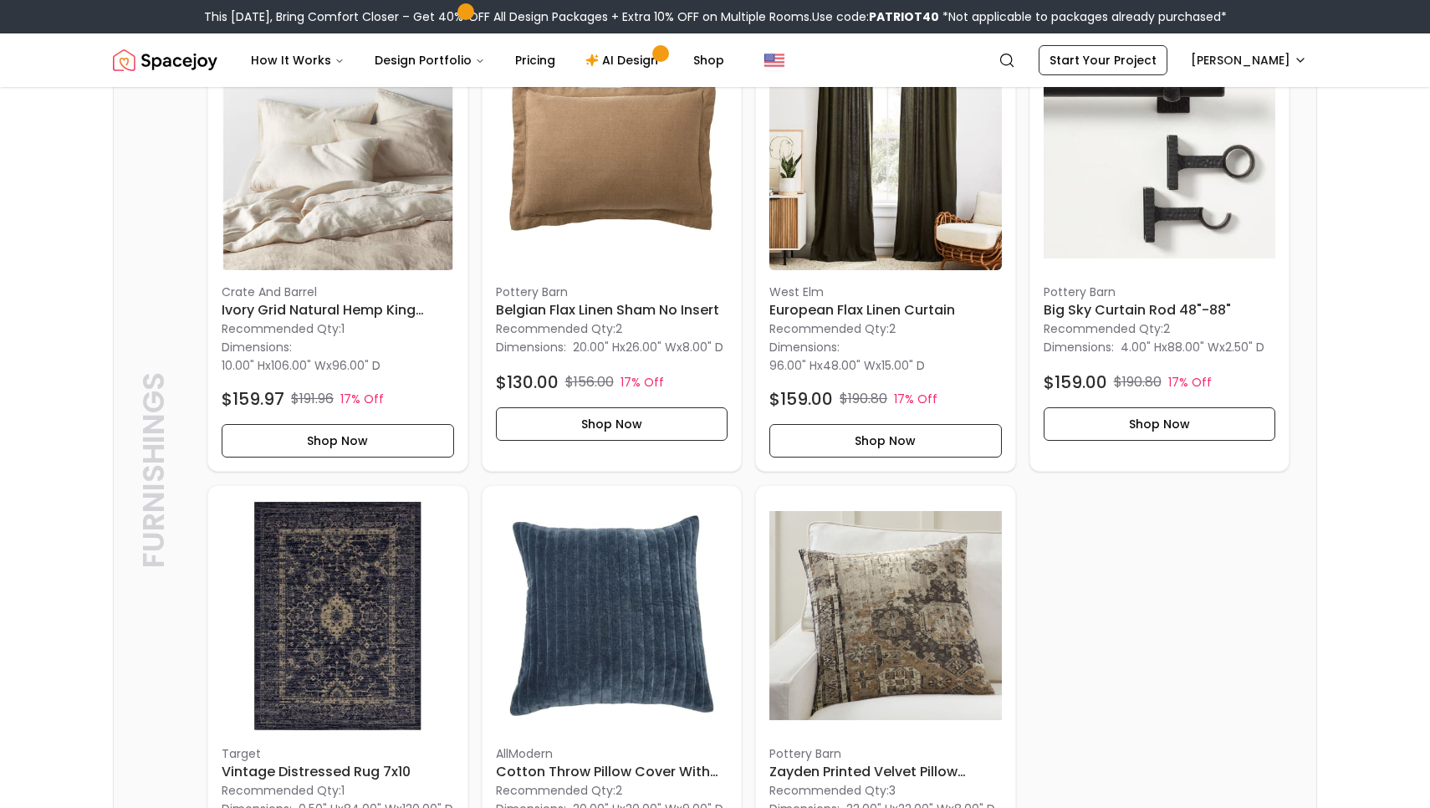
scroll to position [1068, 0]
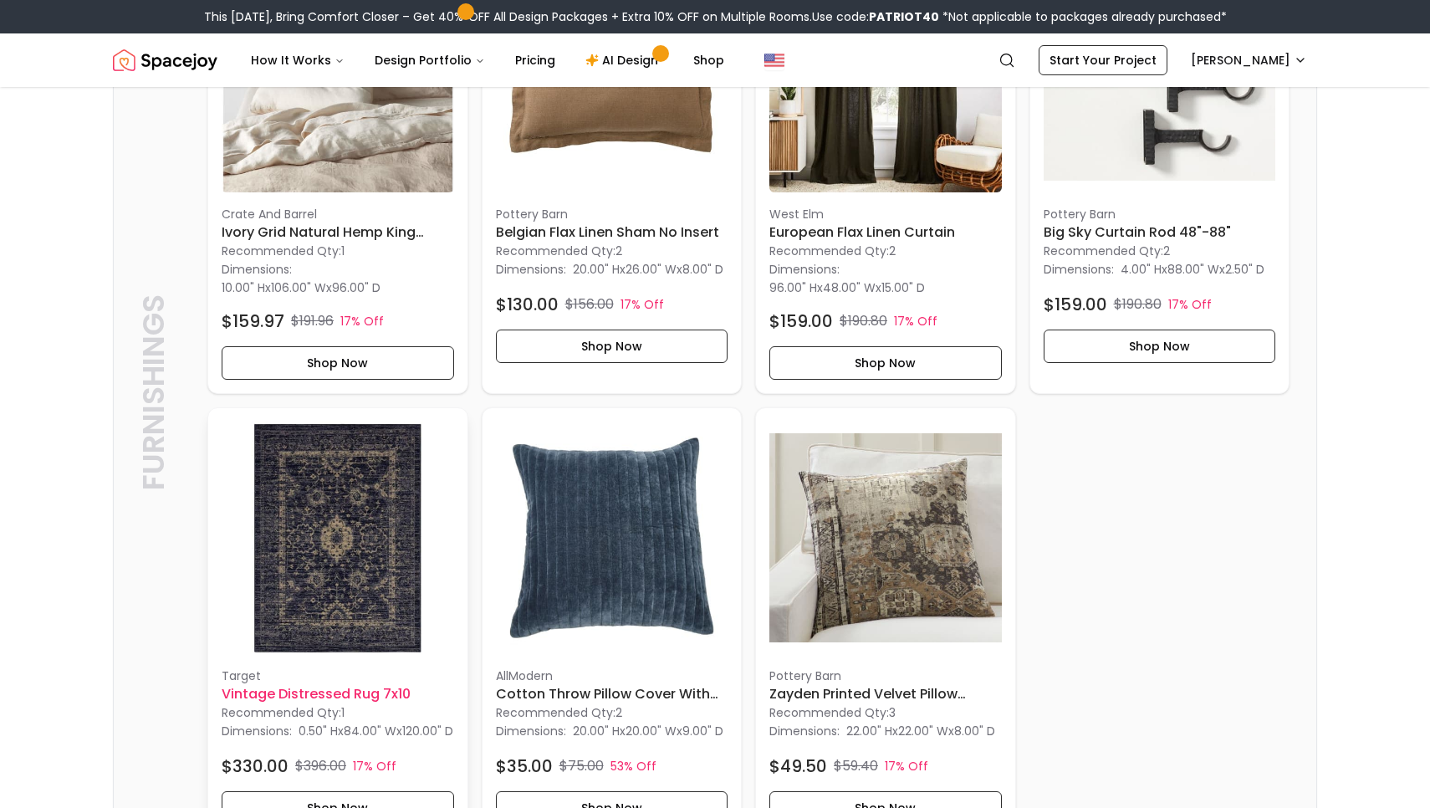
click at [365, 563] on img at bounding box center [338, 538] width 233 height 233
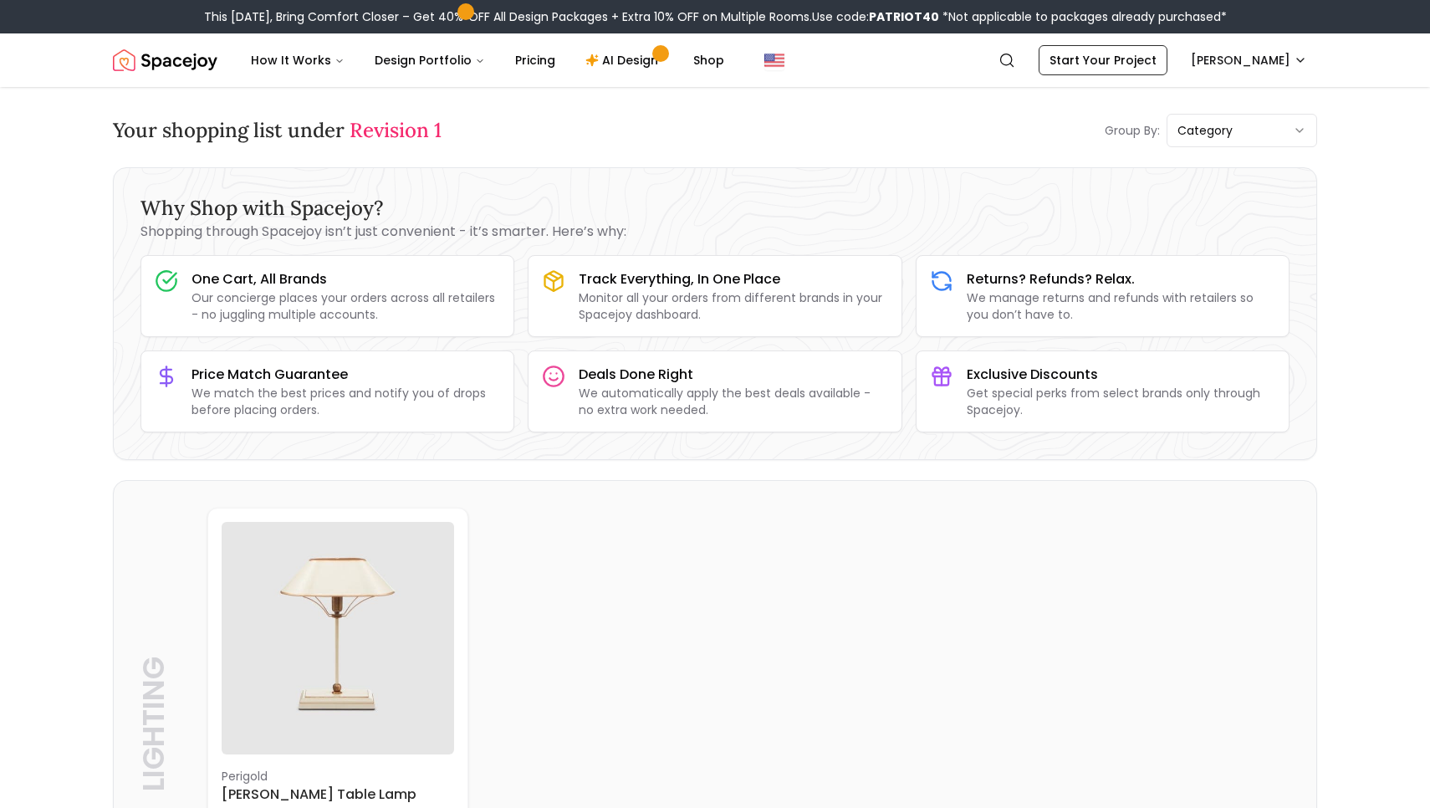
scroll to position [0, 0]
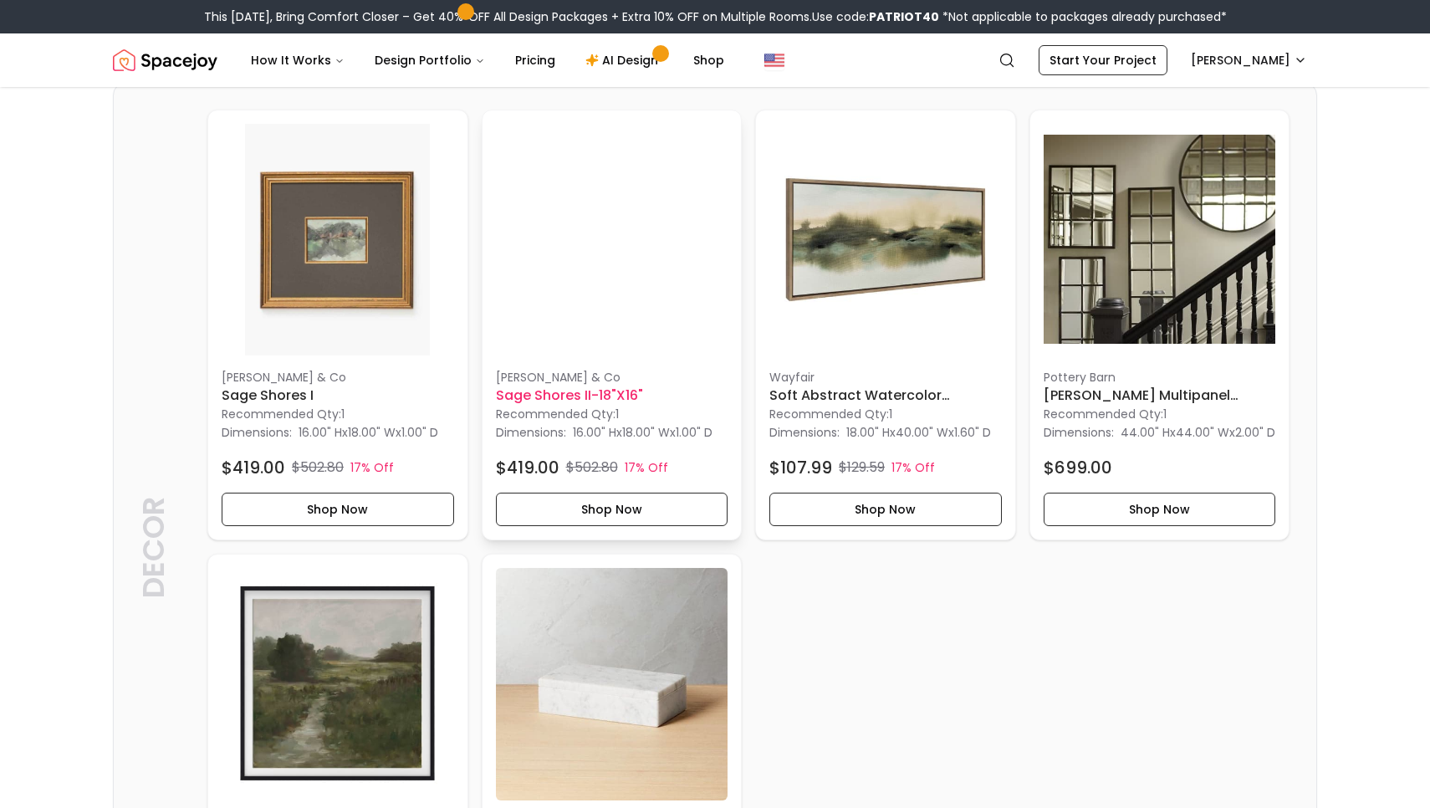
scroll to position [1868, 0]
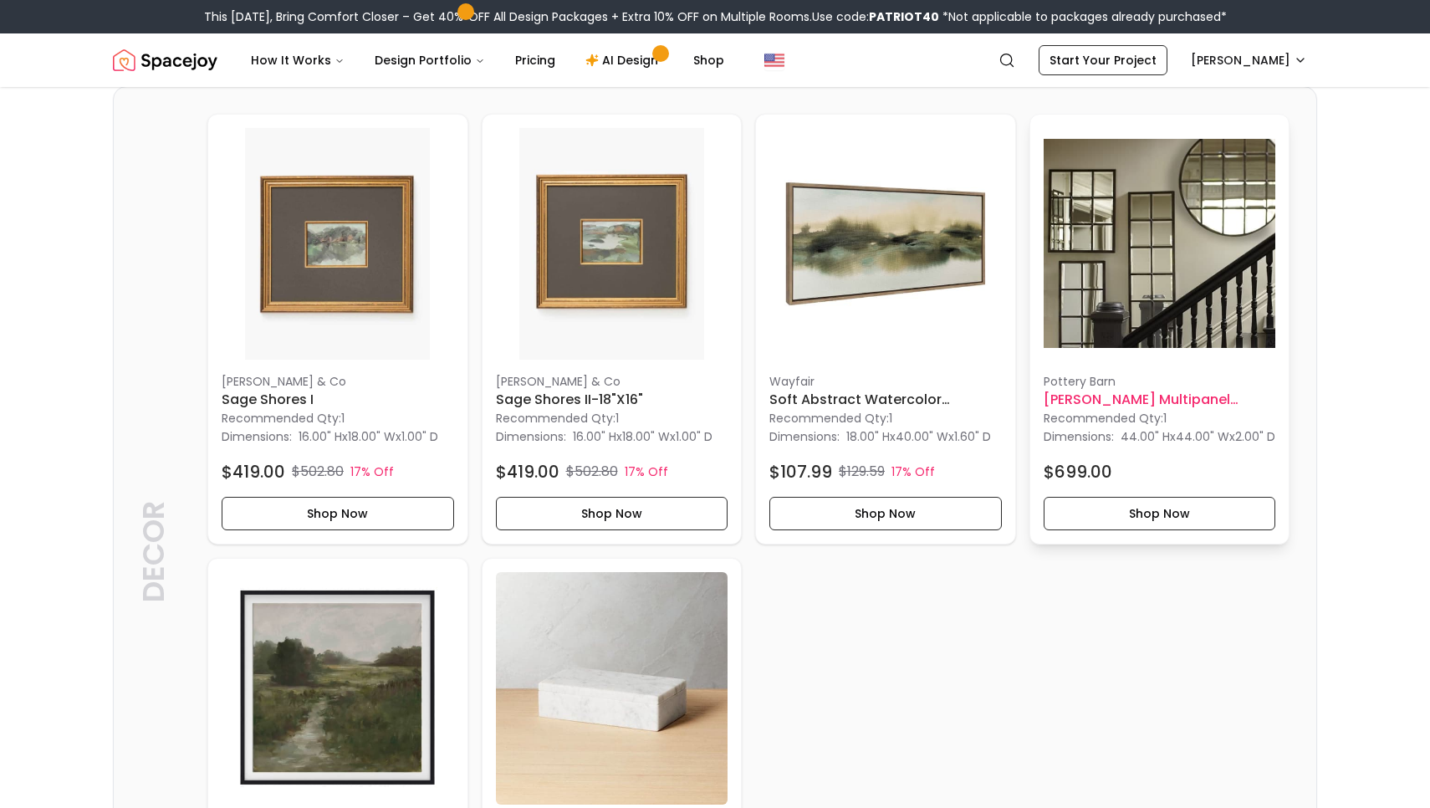
click at [1137, 410] on h6 "Eagan Multipanel Round Wall Mirror" at bounding box center [1160, 400] width 233 height 20
click at [1139, 530] on button "Shop Now" at bounding box center [1160, 513] width 233 height 33
click at [1173, 642] on div "McGee & Co Sage Shores I Recommended Qty: 1 Dimensions: 16.00" H x 18.00" W x 1…" at bounding box center [748, 552] width 1082 height 876
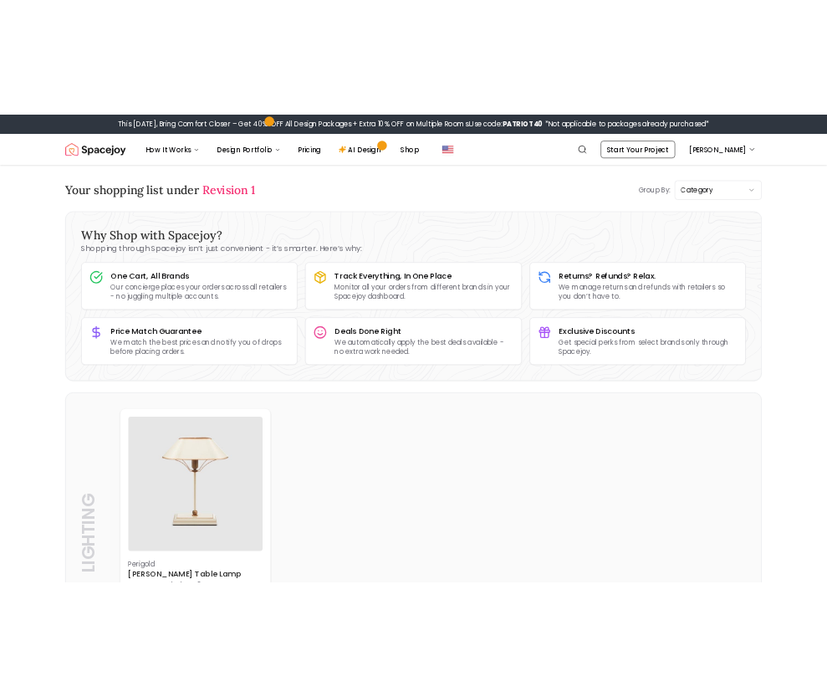
scroll to position [3, 0]
